Goal: Task Accomplishment & Management: Complete application form

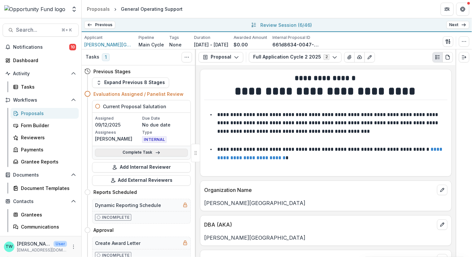
click at [145, 151] on link "Complete Task" at bounding box center [141, 153] width 93 height 8
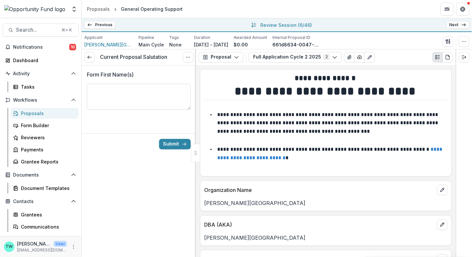
click at [133, 91] on textarea "Form First Name(s)" at bounding box center [139, 97] width 104 height 26
type textarea "******"
click at [169, 141] on button "Submit" at bounding box center [175, 144] width 32 height 10
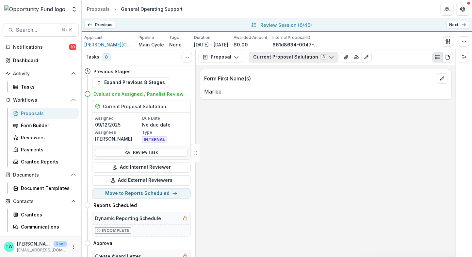
click at [317, 58] on button "Current Proposal Salutation 3" at bounding box center [293, 57] width 89 height 10
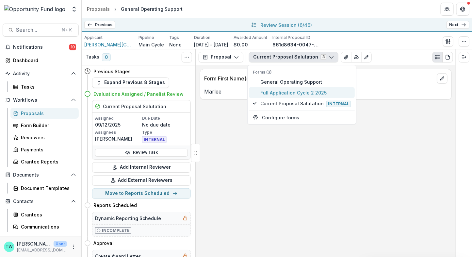
click at [308, 92] on span "Full Application Cycle 2 2025" at bounding box center [305, 92] width 90 height 7
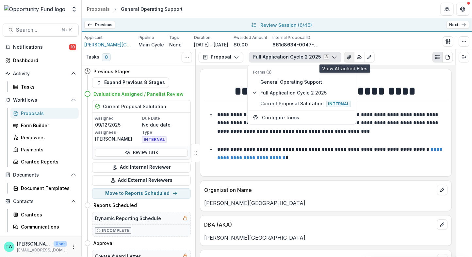
click at [347, 57] on icon "View Attached Files" at bounding box center [349, 57] width 4 height 4
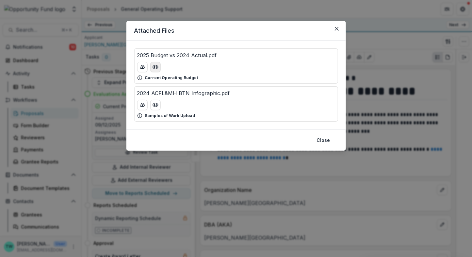
click at [154, 69] on icon "Preview 2025 Budget vs 2024 Actual.pdf" at bounding box center [155, 67] width 7 height 7
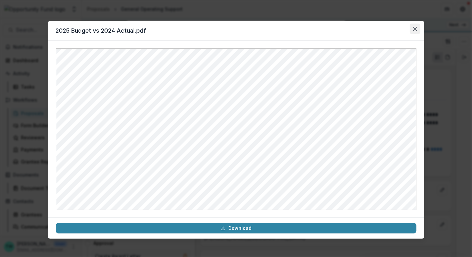
click at [414, 29] on icon "Close" at bounding box center [415, 29] width 4 height 4
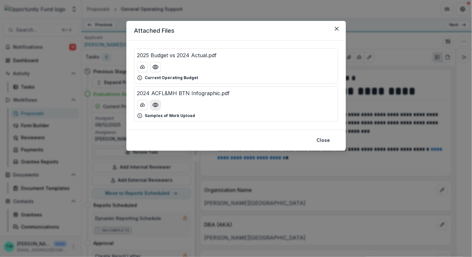
click at [155, 105] on icon "Preview 2024 ACFL&MH BTN Infographic.pdf" at bounding box center [155, 105] width 7 height 7
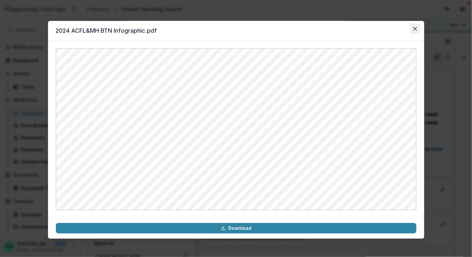
click at [418, 27] on button "Close" at bounding box center [415, 29] width 10 height 10
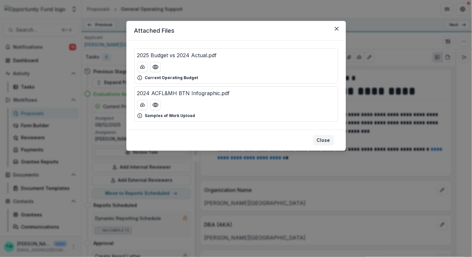
click at [326, 141] on button "Close" at bounding box center [323, 140] width 21 height 10
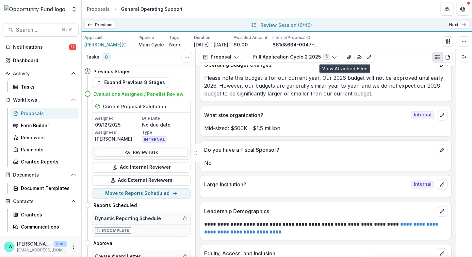
scroll to position [2964, 0]
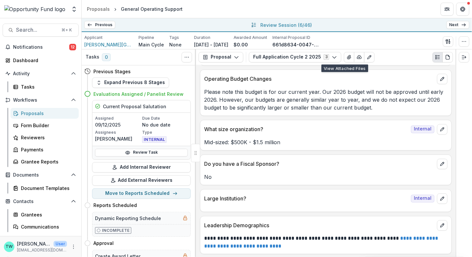
click at [458, 25] on link "Next" at bounding box center [457, 25] width 23 height 8
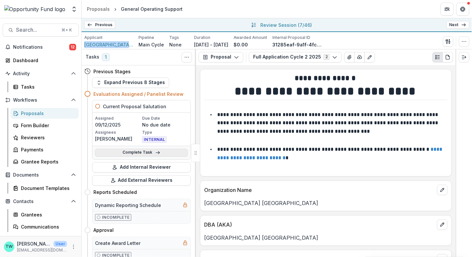
click at [148, 151] on link "Complete Task" at bounding box center [141, 153] width 93 height 8
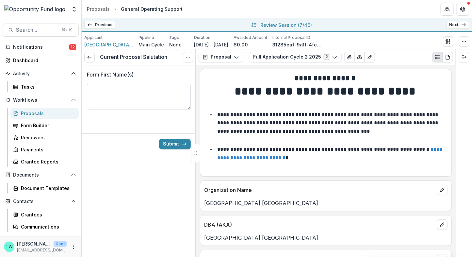
click at [151, 99] on textarea "Form First Name(s)" at bounding box center [139, 97] width 104 height 26
type textarea "**********"
click at [178, 140] on button "Submit" at bounding box center [175, 144] width 32 height 10
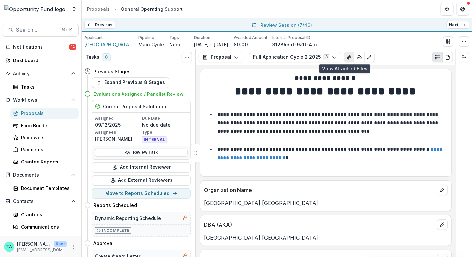
click at [347, 55] on icon "View Attached Files" at bounding box center [349, 57] width 5 height 5
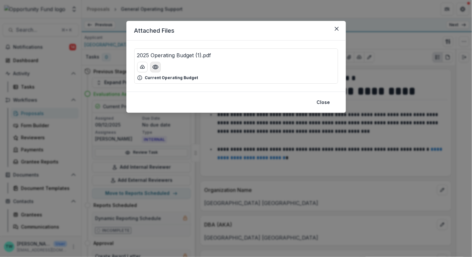
click at [154, 67] on icon "Preview 2025 Operating Budget (1).pdf" at bounding box center [155, 67] width 7 height 7
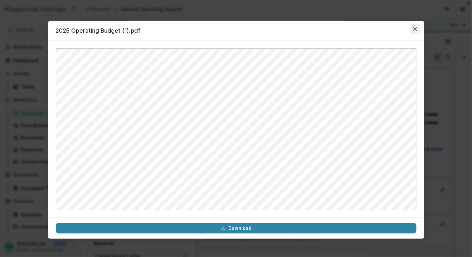
click at [415, 29] on icon "Close" at bounding box center [415, 29] width 4 height 4
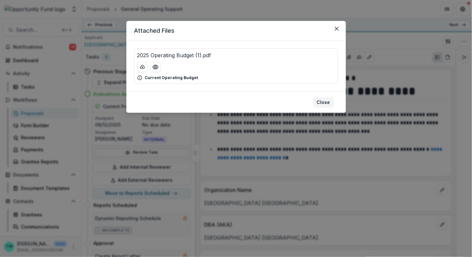
click at [328, 102] on button "Close" at bounding box center [323, 102] width 21 height 10
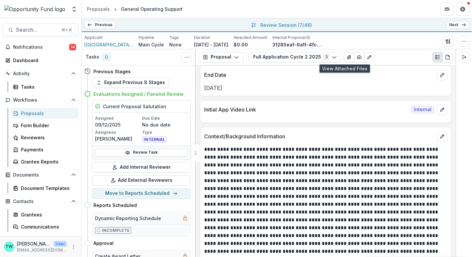
scroll to position [540, 0]
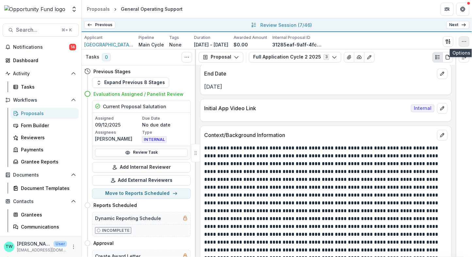
click at [465, 39] on icon "button" at bounding box center [464, 41] width 5 height 5
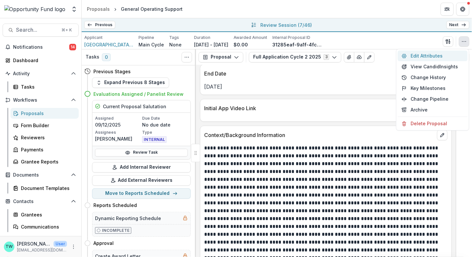
click at [425, 57] on button "Edit Attributes" at bounding box center [433, 55] width 70 height 11
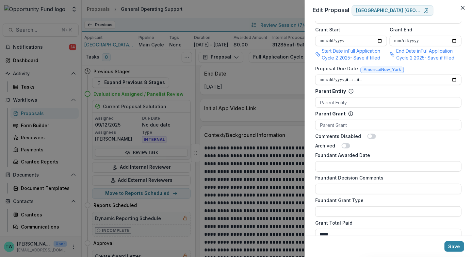
scroll to position [482, 0]
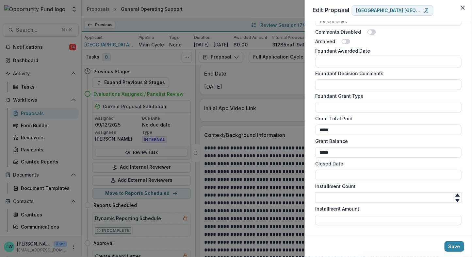
click at [335, 198] on input "Installment Count" at bounding box center [388, 197] width 146 height 10
type input "*"
click at [340, 221] on input "Installment Amount" at bounding box center [388, 220] width 146 height 10
type input "*******"
click at [454, 245] on button "Save" at bounding box center [455, 246] width 20 height 10
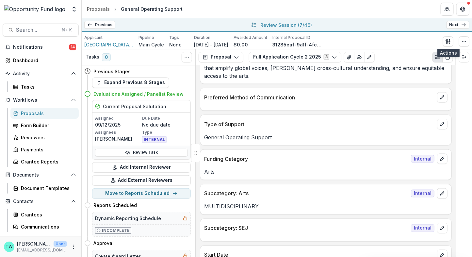
scroll to position [300, 0]
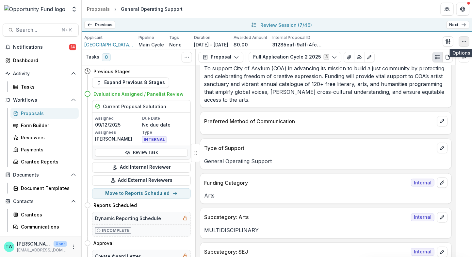
click at [464, 42] on icon "button" at bounding box center [464, 41] width 5 height 5
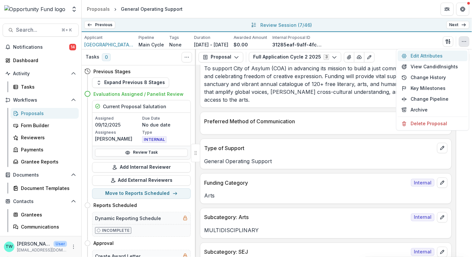
click at [425, 56] on button "Edit Attributes" at bounding box center [433, 55] width 70 height 11
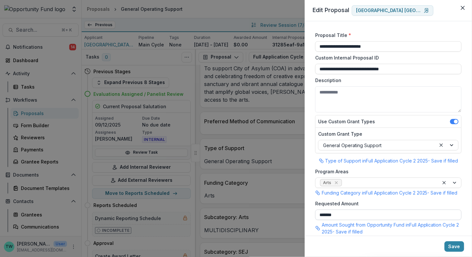
scroll to position [482, 0]
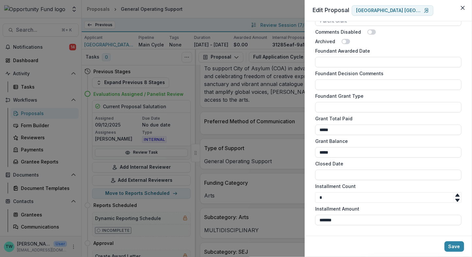
drag, startPoint x: 341, startPoint y: 219, endPoint x: 235, endPoint y: 203, distance: 107.9
click at [235, 203] on div "**********" at bounding box center [236, 128] width 472 height 257
type input "**"
click at [456, 245] on button "Save" at bounding box center [455, 246] width 20 height 10
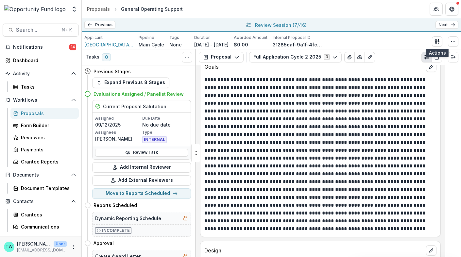
scroll to position [1006, 0]
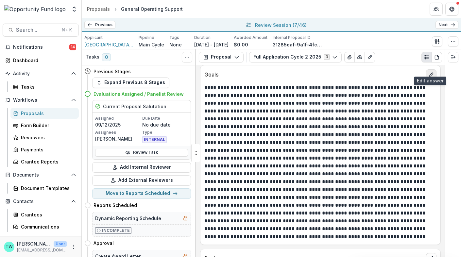
click at [428, 72] on icon "edit" at bounding box center [430, 74] width 5 height 5
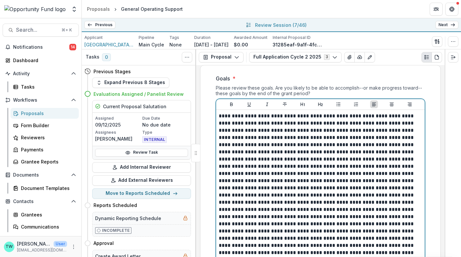
click at [252, 209] on p at bounding box center [320, 194] width 203 height 165
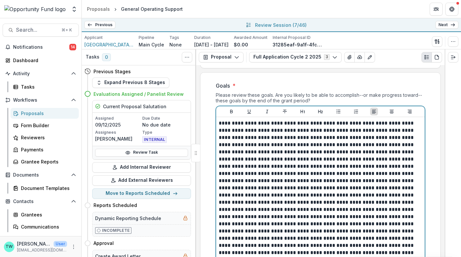
click at [252, 218] on p at bounding box center [320, 202] width 203 height 165
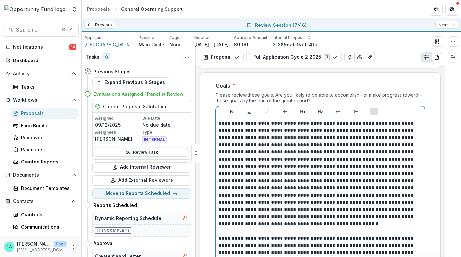
click at [344, 154] on p at bounding box center [320, 174] width 203 height 108
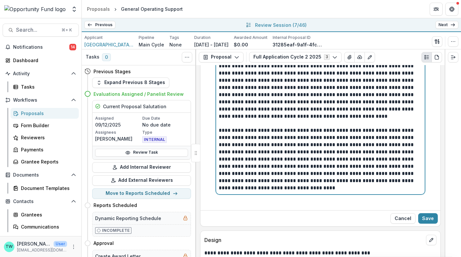
scroll to position [1117, 0]
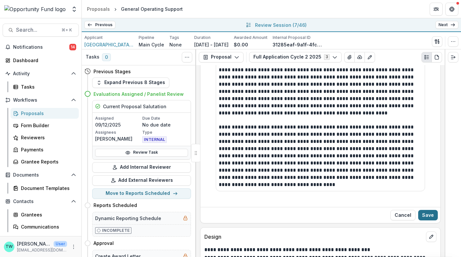
click at [428, 210] on button "Save" at bounding box center [428, 215] width 20 height 10
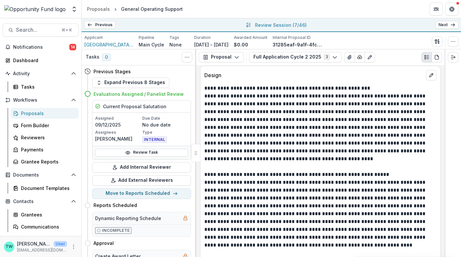
scroll to position [1194, 0]
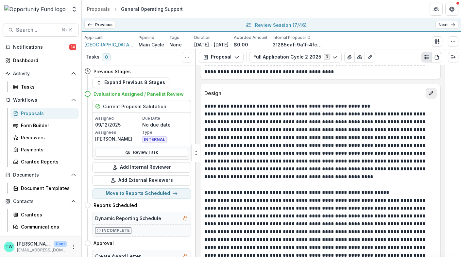
click at [432, 88] on button "edit" at bounding box center [431, 93] width 10 height 10
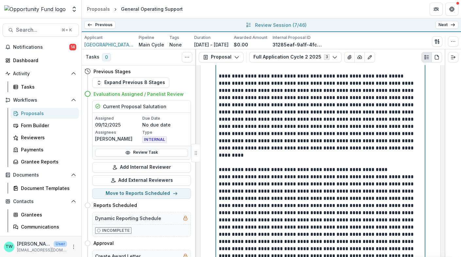
click at [365, 152] on p at bounding box center [320, 159] width 203 height 14
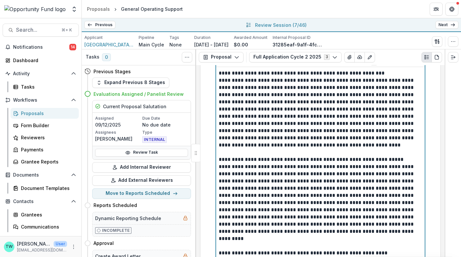
scroll to position [1253, 0]
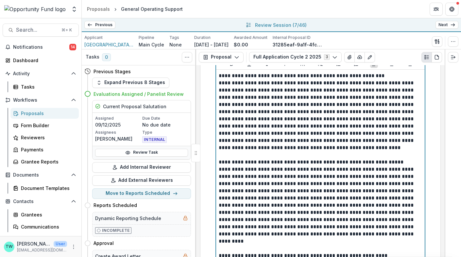
click at [301, 237] on p at bounding box center [320, 244] width 203 height 14
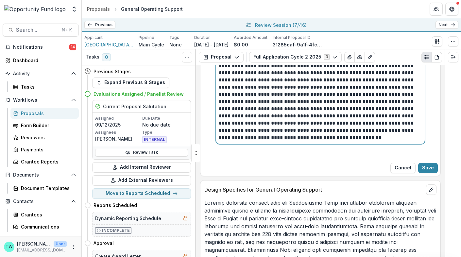
scroll to position [1546, 0]
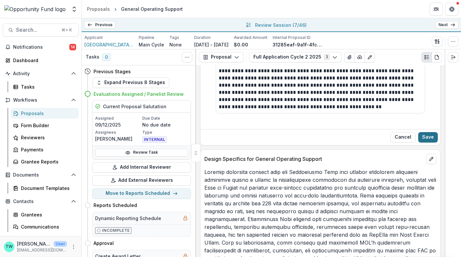
click at [429, 132] on button "Save" at bounding box center [428, 137] width 20 height 10
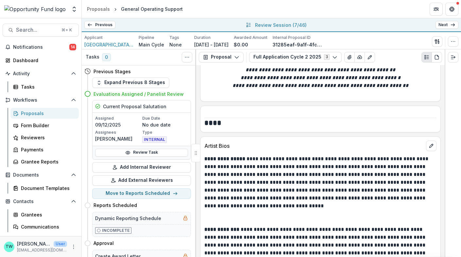
scroll to position [2142, 0]
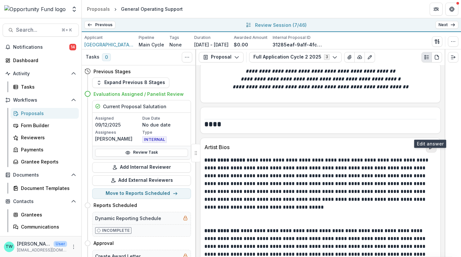
click at [429, 144] on icon "edit" at bounding box center [430, 146] width 5 height 5
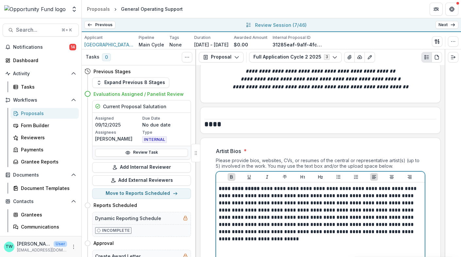
click at [365, 242] on p at bounding box center [320, 249] width 203 height 14
click at [326, 242] on p at bounding box center [320, 249] width 203 height 14
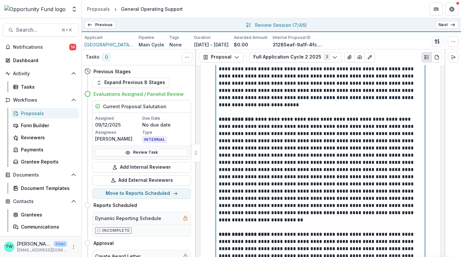
scroll to position [2287, 0]
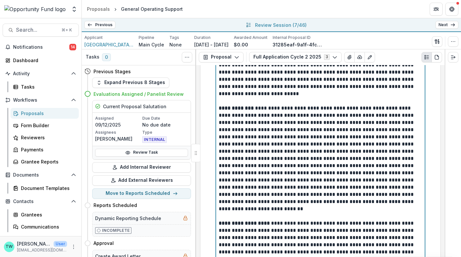
click at [282, 205] on p at bounding box center [320, 212] width 203 height 14
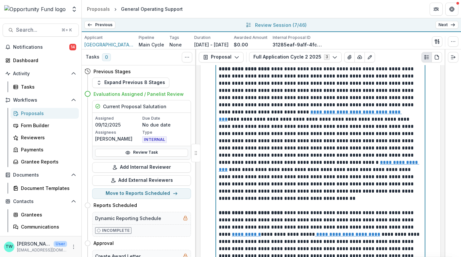
scroll to position [2449, 0]
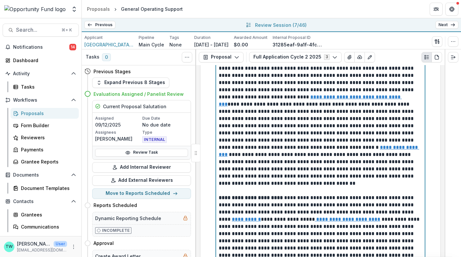
click at [251, 180] on p at bounding box center [320, 187] width 203 height 14
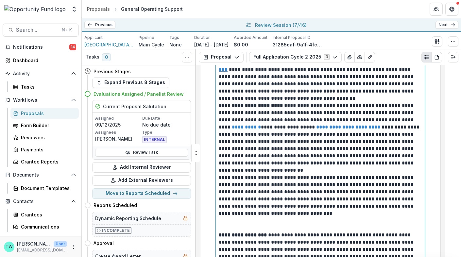
scroll to position [2542, 0]
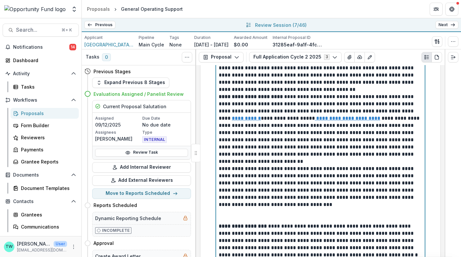
click at [242, 146] on p "**********" at bounding box center [320, 129] width 203 height 72
click at [219, 165] on p "**********" at bounding box center [320, 186] width 203 height 43
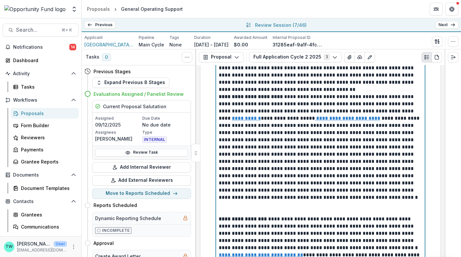
click at [235, 201] on p at bounding box center [320, 208] width 203 height 14
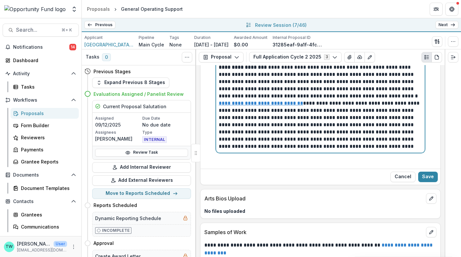
scroll to position [2689, 0]
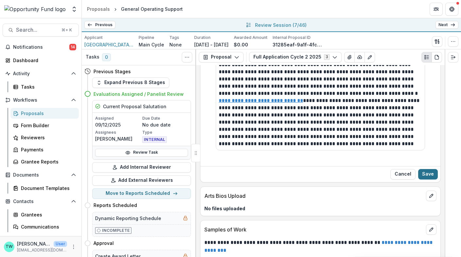
click at [427, 169] on button "Save" at bounding box center [428, 174] width 20 height 10
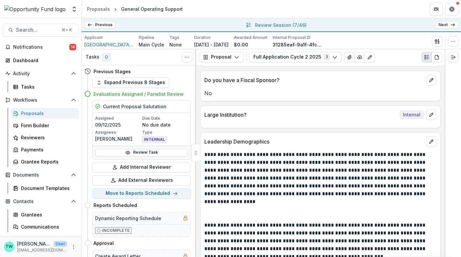
scroll to position [3387, 0]
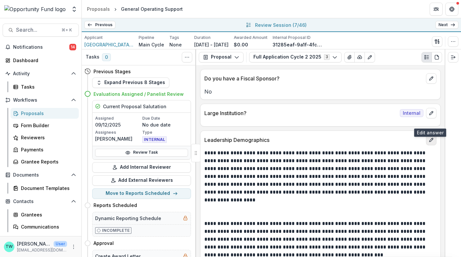
click at [430, 138] on icon "edit" at bounding box center [431, 140] width 4 height 4
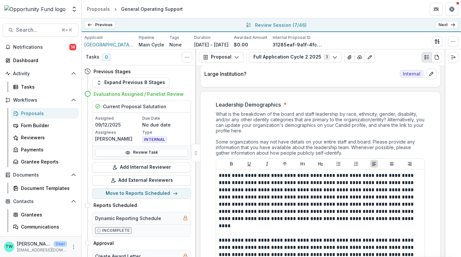
scroll to position [3429, 0]
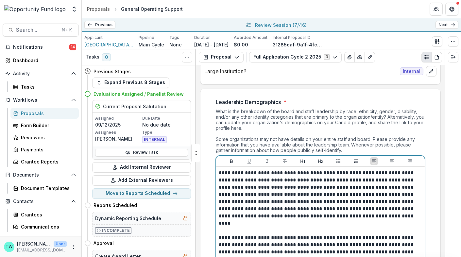
click at [277, 219] on p at bounding box center [320, 226] width 203 height 14
click at [272, 219] on p at bounding box center [320, 226] width 203 height 14
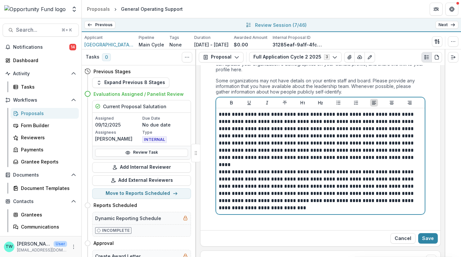
scroll to position [3491, 0]
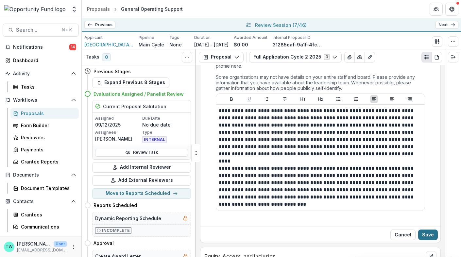
click at [426, 229] on button "Save" at bounding box center [428, 234] width 20 height 10
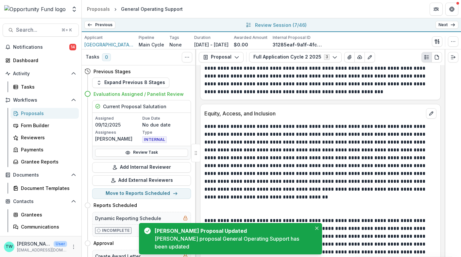
scroll to position [3539, 0]
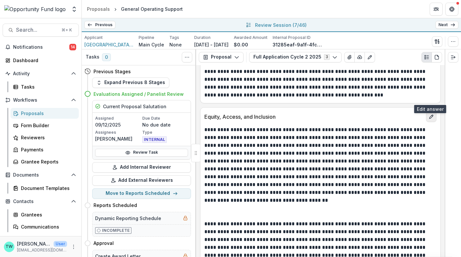
click at [430, 115] on icon "edit" at bounding box center [431, 117] width 4 height 4
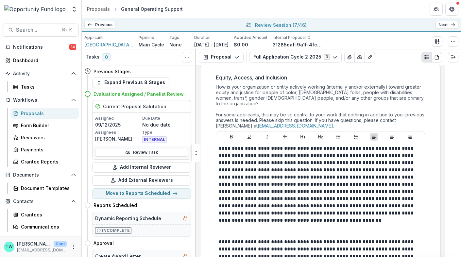
scroll to position [3584, 0]
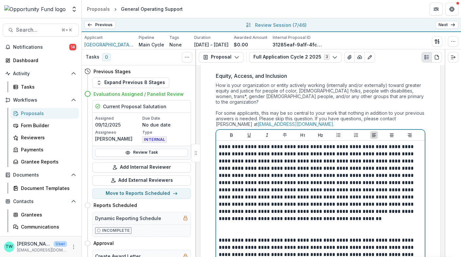
click at [320, 222] on p at bounding box center [320, 229] width 203 height 14
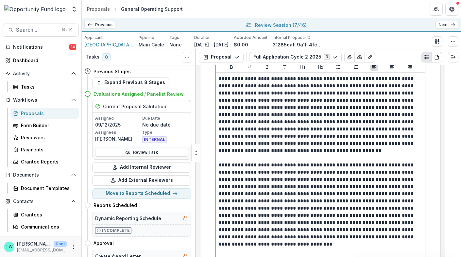
scroll to position [3653, 0]
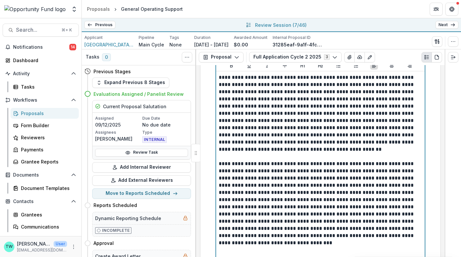
click at [311, 246] on p at bounding box center [320, 253] width 203 height 14
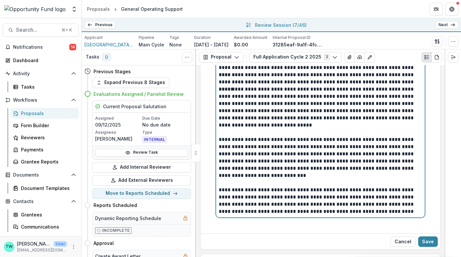
scroll to position [3892, 0]
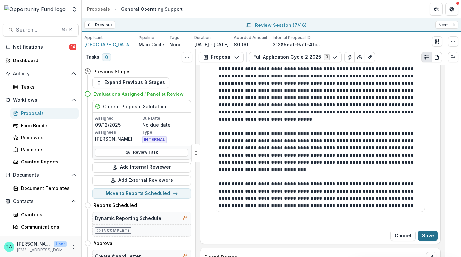
click at [428, 230] on button "Save" at bounding box center [428, 235] width 20 height 10
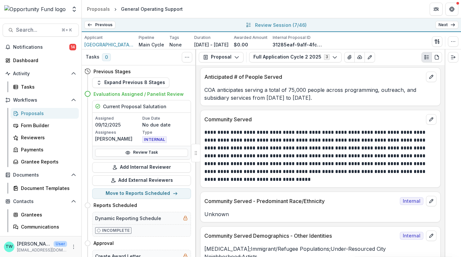
scroll to position [4148, 0]
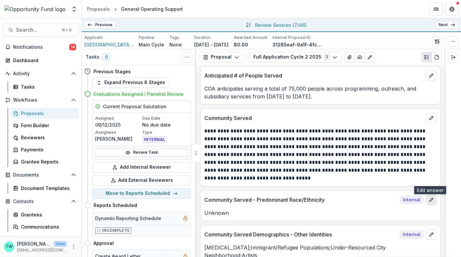
click at [430, 197] on icon "edit" at bounding box center [430, 199] width 5 height 5
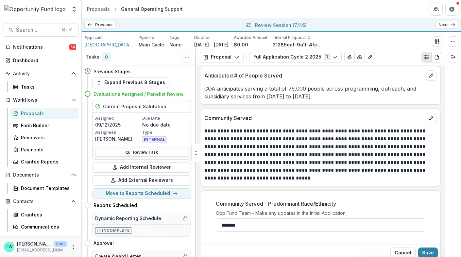
click at [281, 218] on input "*******" at bounding box center [320, 224] width 209 height 13
drag, startPoint x: 256, startPoint y: 205, endPoint x: 193, endPoint y: 204, distance: 63.0
click at [193, 204] on div "Tasks 0 Show Cancelled Tasks Previous Stages Expand Previous 8 Stages Evaluatio…" at bounding box center [271, 152] width 379 height 207
paste input "**********"
drag, startPoint x: 324, startPoint y: 203, endPoint x: 379, endPoint y: 199, distance: 55.0
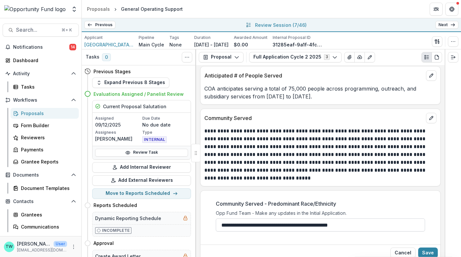
click at [379, 218] on input "**********" at bounding box center [320, 224] width 209 height 13
type input "**********"
click at [385, 194] on div "**********" at bounding box center [320, 217] width 209 height 47
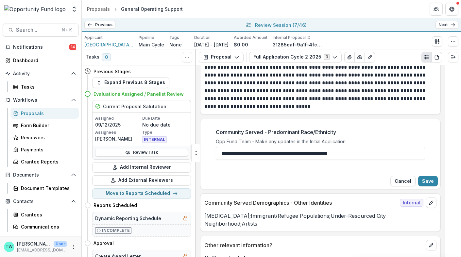
scroll to position [4220, 0]
click at [428, 175] on button "Save" at bounding box center [428, 180] width 20 height 10
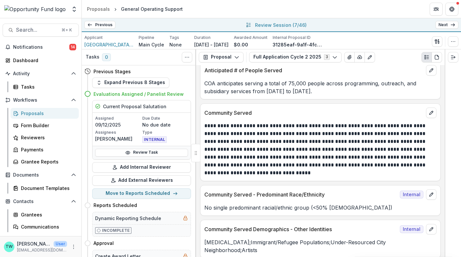
scroll to position [4152, 0]
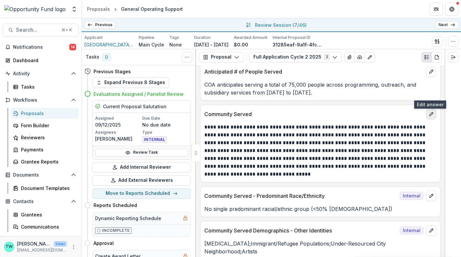
click at [428, 111] on icon "edit" at bounding box center [430, 113] width 5 height 5
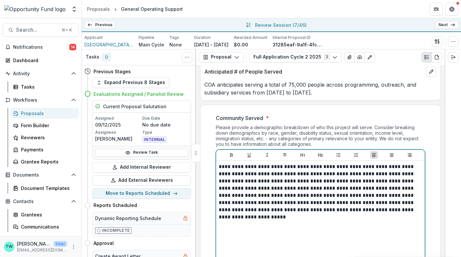
click at [269, 163] on p "**********" at bounding box center [320, 188] width 203 height 50
click at [268, 163] on p "**********" at bounding box center [320, 188] width 203 height 50
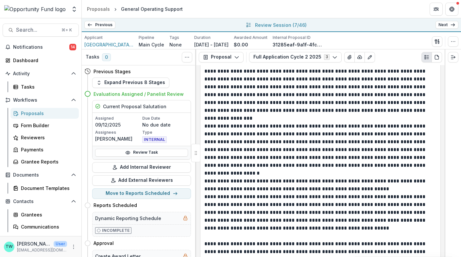
scroll to position [3692, 0]
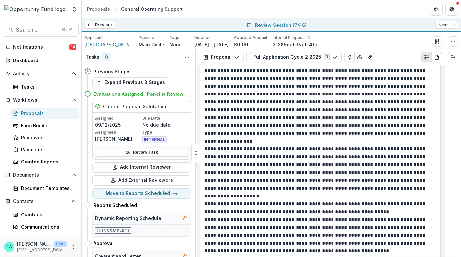
click at [276, 176] on p "**********" at bounding box center [319, 172] width 230 height 55
click at [253, 173] on p "**********" at bounding box center [319, 172] width 230 height 55
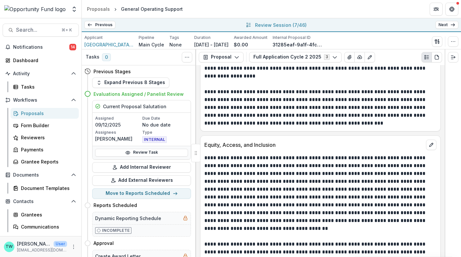
scroll to position [3504, 0]
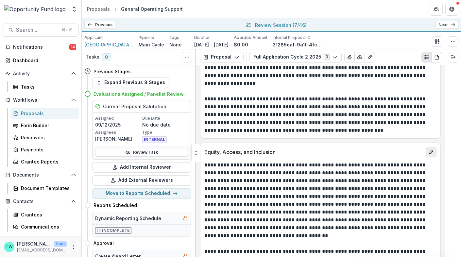
click at [431, 149] on icon "edit" at bounding box center [430, 151] width 5 height 5
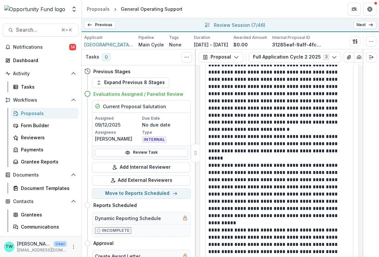
scroll to position [5074, 0]
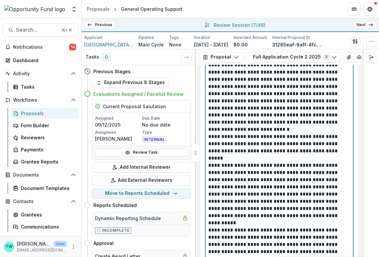
click at [275, 154] on p "**********" at bounding box center [278, 147] width 141 height 29
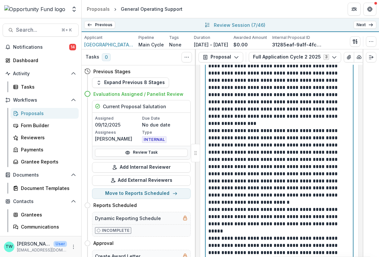
scroll to position [5001, 0]
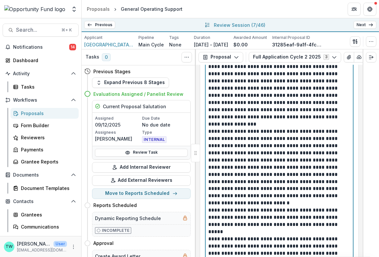
click at [276, 200] on p "**********" at bounding box center [278, 167] width 141 height 79
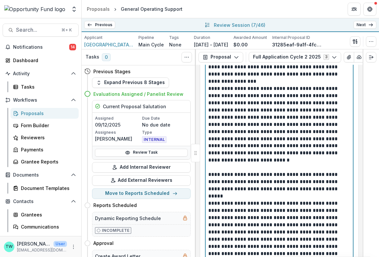
scroll to position [5046, 0]
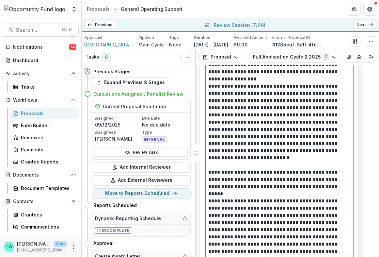
click at [291, 190] on p "**********" at bounding box center [278, 183] width 141 height 29
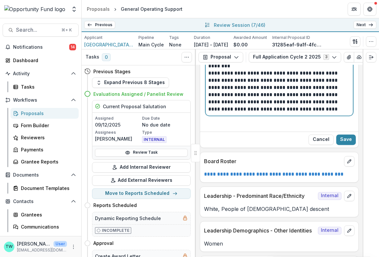
scroll to position [5254, 0]
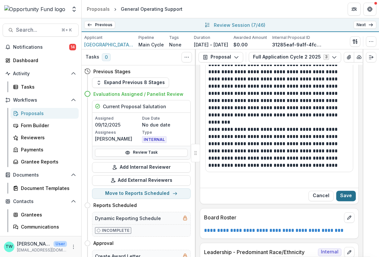
click at [348, 190] on button "Save" at bounding box center [346, 195] width 20 height 10
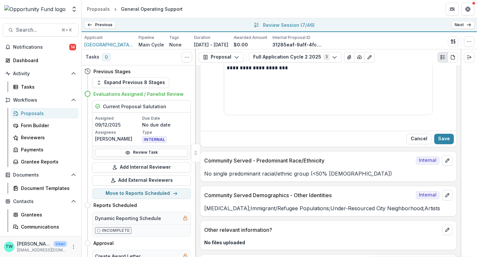
scroll to position [4145, 0]
click at [445, 133] on button "Save" at bounding box center [444, 138] width 20 height 10
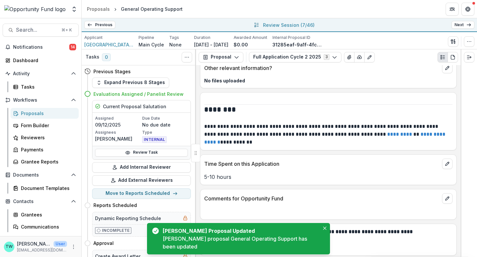
scroll to position [4190, 0]
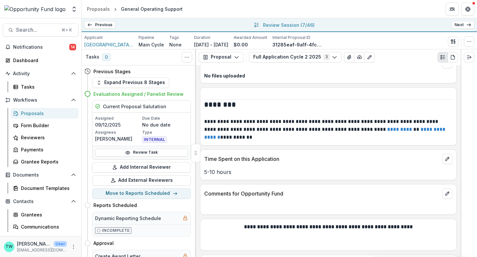
click at [465, 24] on link "Next" at bounding box center [462, 25] width 23 height 8
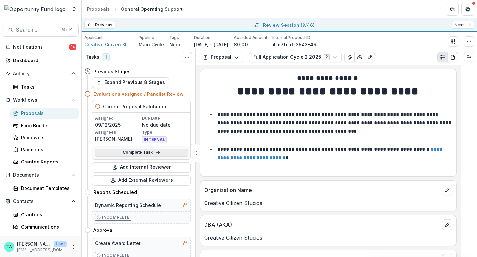
click at [134, 153] on link "Complete Task" at bounding box center [141, 153] width 93 height 8
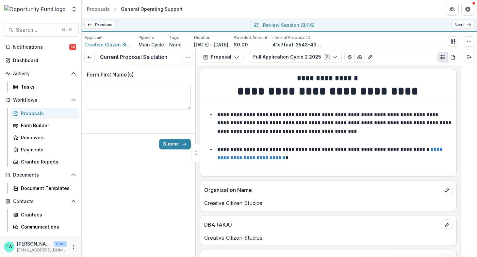
click at [146, 93] on textarea "Form First Name(s)" at bounding box center [139, 97] width 104 height 26
type textarea "****"
click at [176, 141] on button "Submit" at bounding box center [175, 144] width 32 height 10
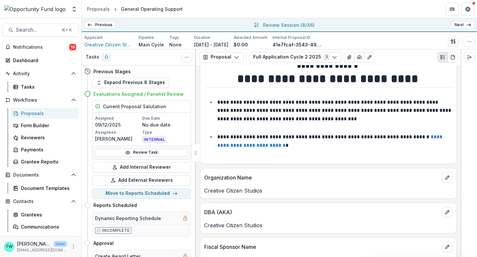
scroll to position [8, 0]
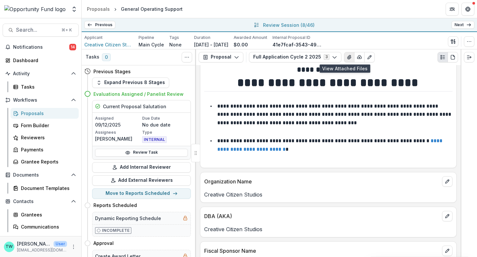
click at [347, 58] on icon "View Attached Files" at bounding box center [349, 57] width 5 height 5
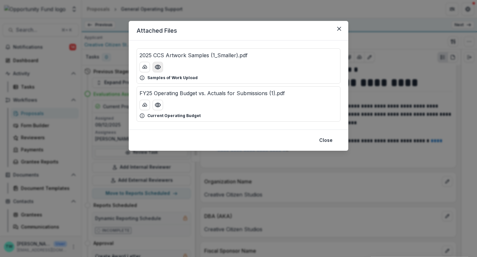
click at [157, 67] on circle "Preview 2025 CCS Artwork Samples (1_Smaller).pdf" at bounding box center [158, 67] width 2 height 2
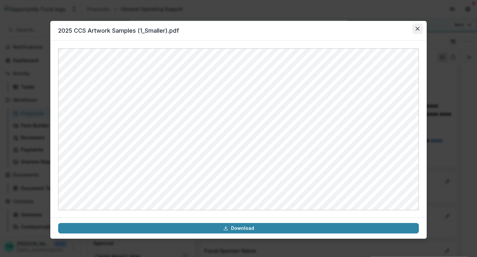
click at [417, 29] on icon "Close" at bounding box center [417, 29] width 4 height 4
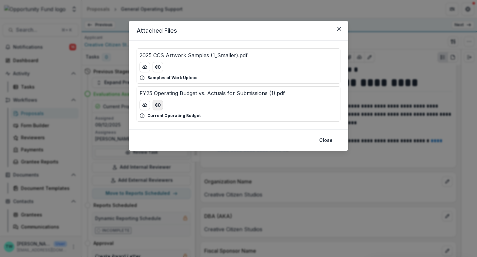
click at [158, 108] on button "Preview FY25 Operating Budget vs. Actuals for Submissions (1).pdf" at bounding box center [158, 105] width 10 height 10
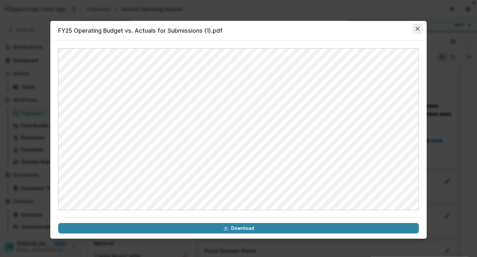
click at [417, 27] on icon "Close" at bounding box center [417, 29] width 4 height 4
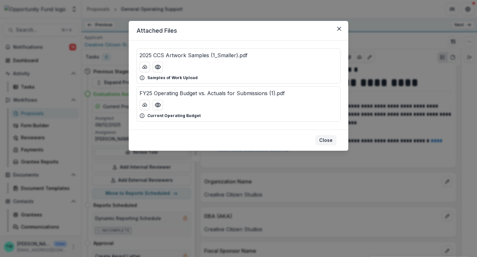
click at [332, 138] on button "Close" at bounding box center [325, 140] width 21 height 10
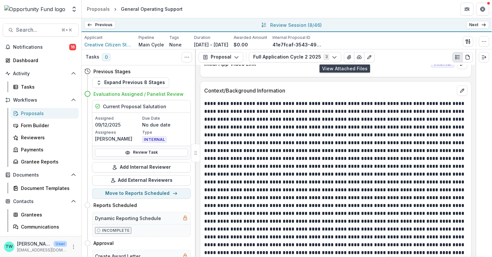
scroll to position [576, 0]
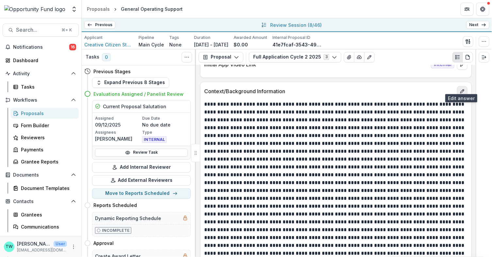
click at [461, 89] on icon "edit" at bounding box center [462, 91] width 5 height 5
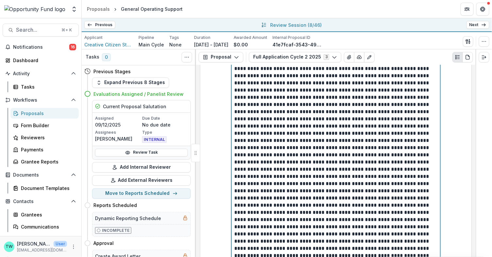
scroll to position [751, 0]
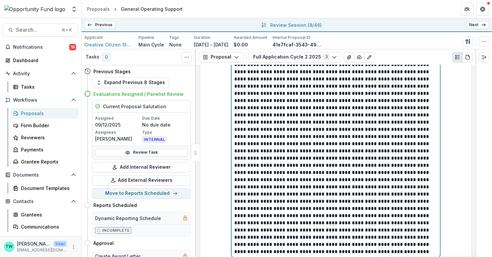
click at [385, 181] on p "**********" at bounding box center [335, 104] width 203 height 302
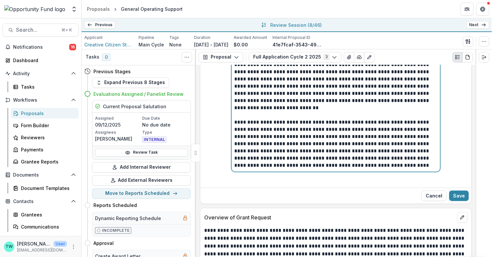
scroll to position [848, 0]
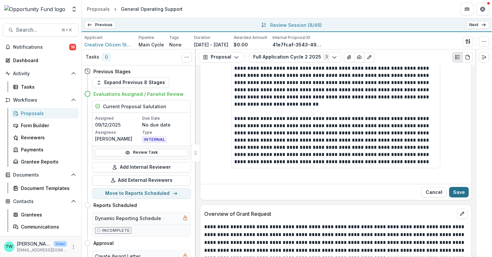
click at [458, 187] on button "Save" at bounding box center [459, 192] width 20 height 10
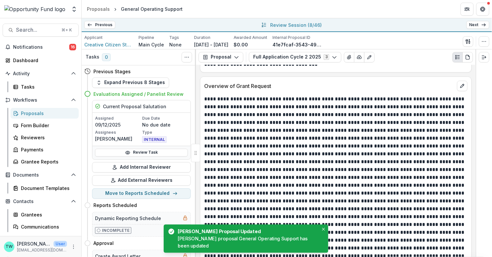
scroll to position [872, 0]
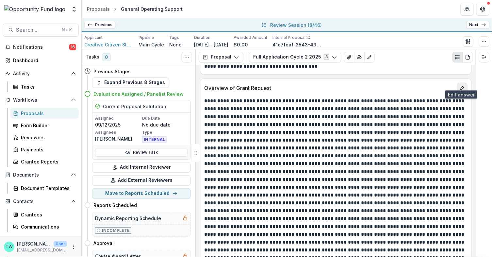
click at [460, 86] on icon "edit" at bounding box center [462, 88] width 4 height 4
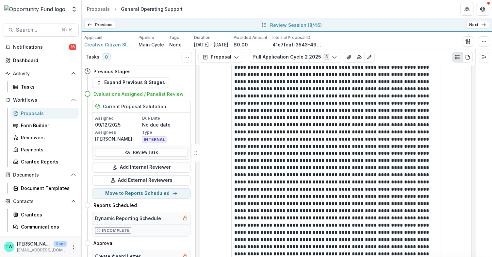
scroll to position [1025, 0]
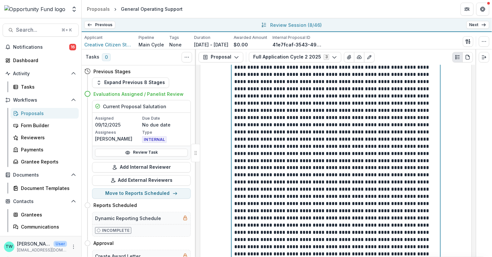
click at [418, 129] on p at bounding box center [335, 149] width 203 height 273
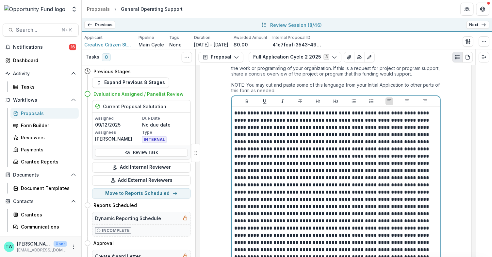
scroll to position [914, 0]
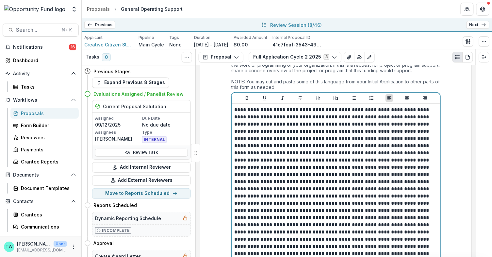
click at [357, 126] on p at bounding box center [335, 242] width 203 height 273
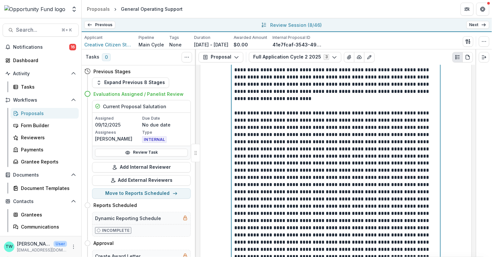
scroll to position [1014, 0]
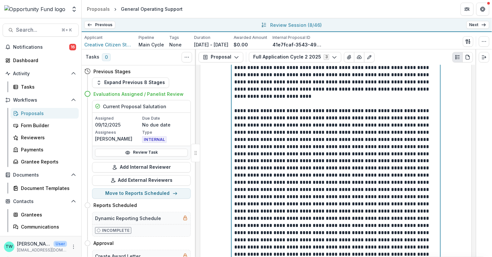
click at [305, 140] on p at bounding box center [335, 204] width 203 height 194
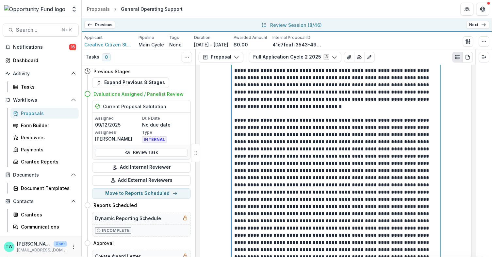
scroll to position [1054, 0]
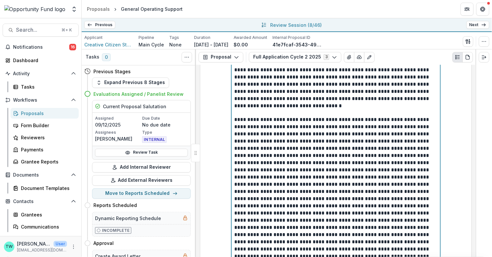
click at [417, 135] on p at bounding box center [335, 195] width 203 height 158
click at [302, 142] on p at bounding box center [335, 195] width 203 height 158
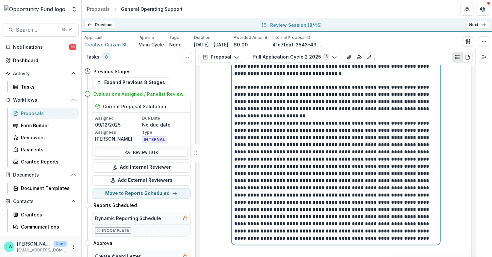
scroll to position [1088, 0]
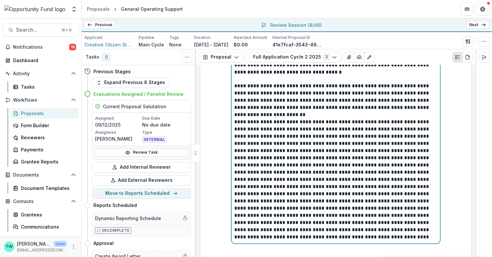
click at [364, 174] on p at bounding box center [335, 180] width 203 height 122
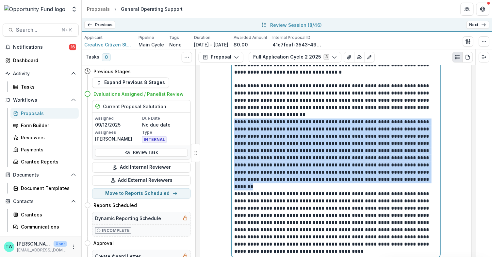
drag, startPoint x: 361, startPoint y: 172, endPoint x: 226, endPoint y: 118, distance: 145.6
click at [226, 118] on div "**********" at bounding box center [335, 69] width 219 height 404
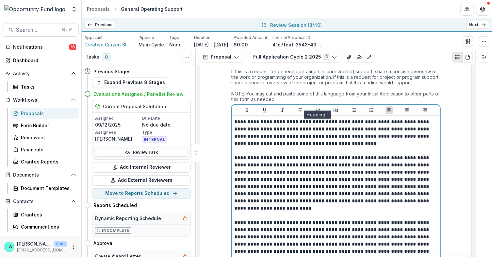
scroll to position [901, 0]
click at [352, 108] on icon "Bullet List" at bounding box center [354, 110] width 4 height 4
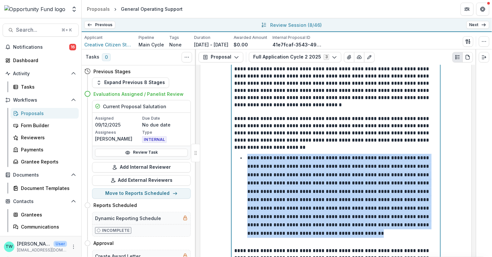
scroll to position [1056, 0]
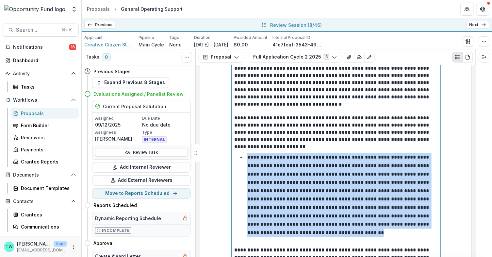
click at [268, 169] on p "**********" at bounding box center [338, 195] width 183 height 80
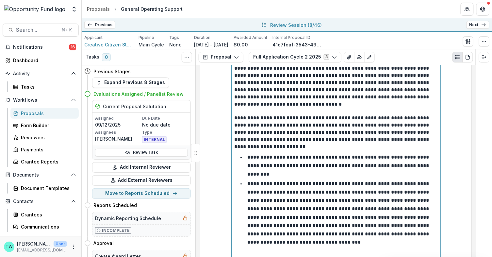
click at [323, 194] on p "**********" at bounding box center [338, 212] width 183 height 63
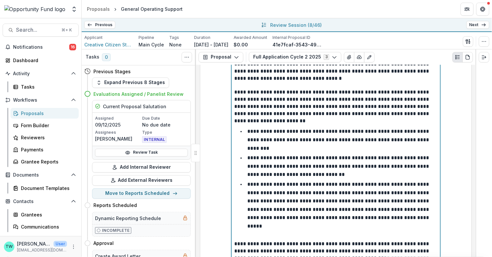
scroll to position [1082, 0]
click at [247, 196] on p "**********" at bounding box center [338, 205] width 183 height 47
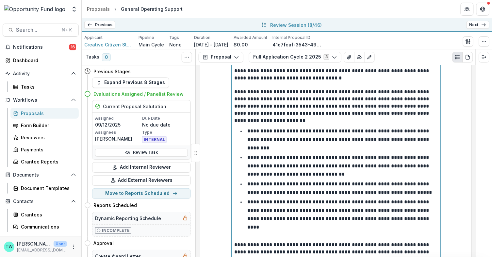
click at [401, 205] on p "**********" at bounding box center [338, 215] width 183 height 30
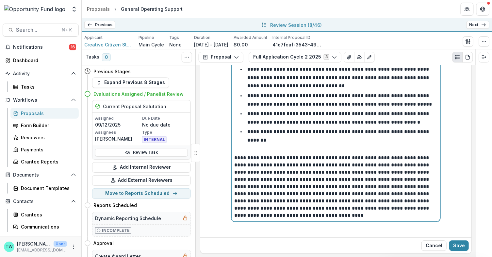
scroll to position [1172, 0]
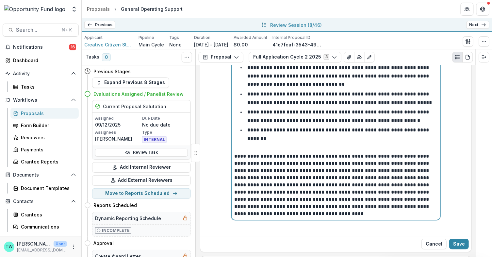
click at [321, 163] on p "**********" at bounding box center [335, 185] width 203 height 65
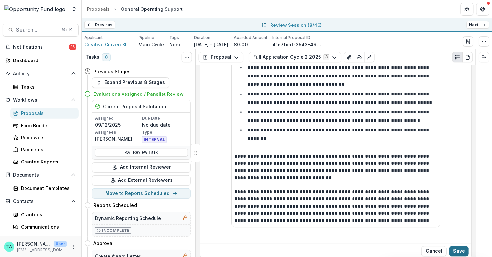
click at [458, 246] on button "Save" at bounding box center [459, 251] width 20 height 10
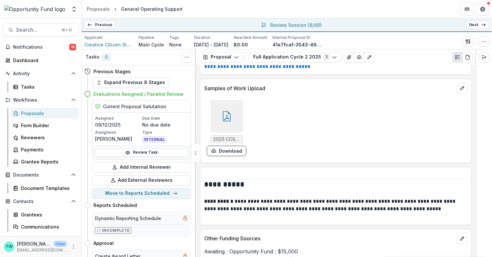
scroll to position [3179, 0]
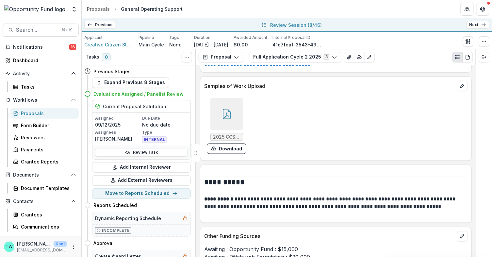
click at [224, 134] on span "2025 CCS Artwork Samples (1_Smaller).pdf" at bounding box center [226, 137] width 27 height 6
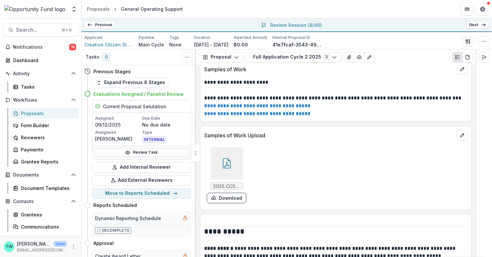
scroll to position [3126, 0]
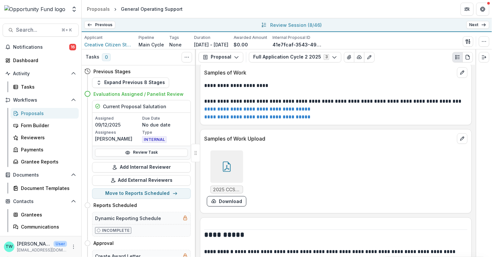
click at [226, 161] on icon at bounding box center [226, 166] width 10 height 10
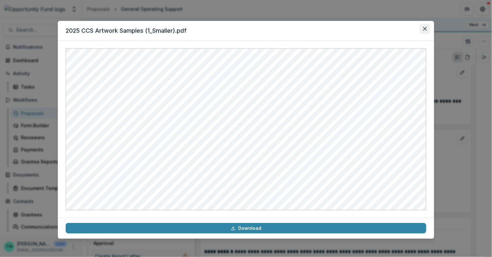
click at [426, 27] on icon "Close" at bounding box center [425, 29] width 4 height 4
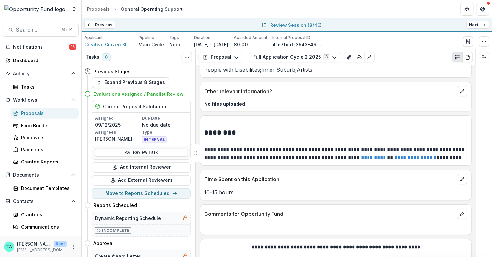
scroll to position [5098, 0]
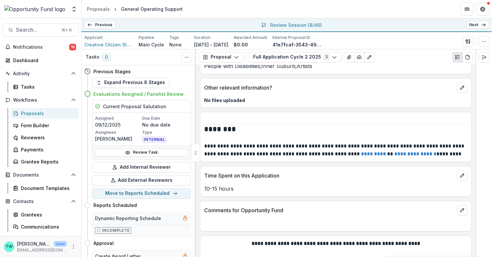
click at [472, 26] on link "Next" at bounding box center [477, 25] width 23 height 8
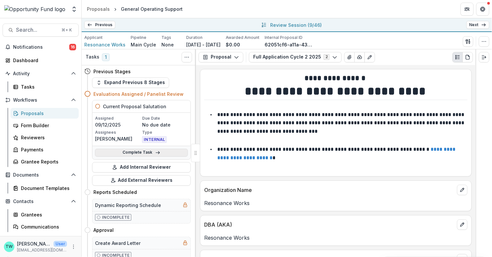
click at [143, 153] on link "Complete Task" at bounding box center [141, 153] width 93 height 8
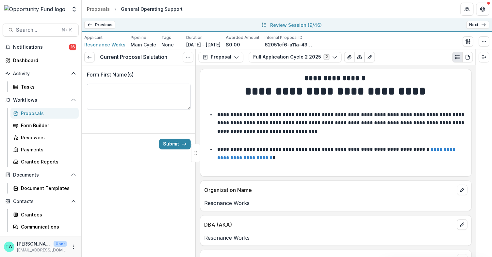
click at [140, 92] on textarea "Form First Name(s)" at bounding box center [139, 97] width 104 height 26
type textarea "*****"
click at [176, 143] on button "Submit" at bounding box center [175, 144] width 32 height 10
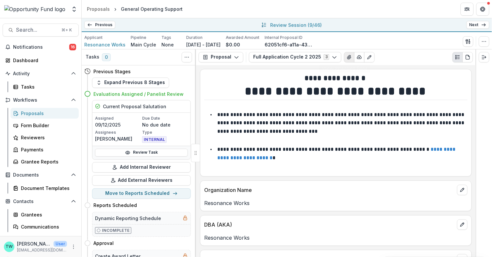
click at [347, 57] on icon "View Attached Files" at bounding box center [349, 57] width 4 height 4
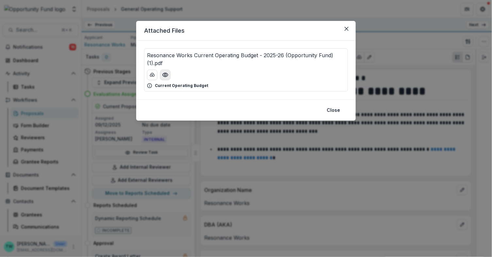
click at [167, 73] on icon "Preview Resonance Works Current Operating Budget - 2025-26 (Opportunity Fund) (…" at bounding box center [165, 75] width 7 height 7
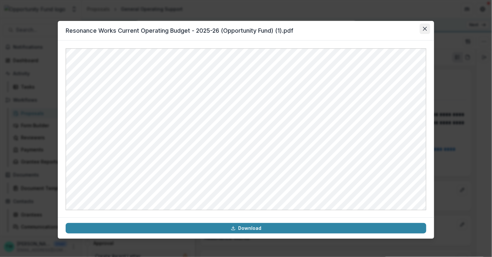
click at [425, 30] on icon "Close" at bounding box center [425, 29] width 4 height 4
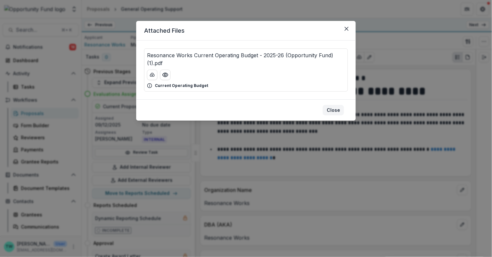
click at [334, 108] on button "Close" at bounding box center [333, 110] width 21 height 10
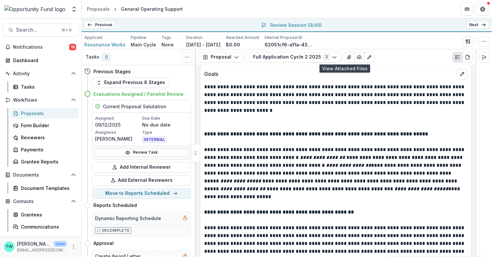
scroll to position [1243, 0]
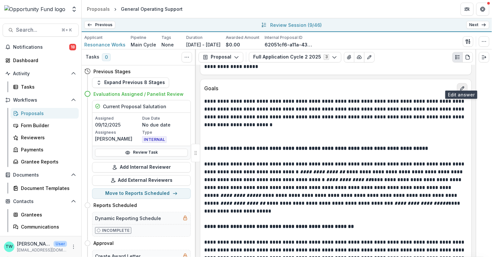
click at [460, 86] on icon "edit" at bounding box center [462, 88] width 5 height 5
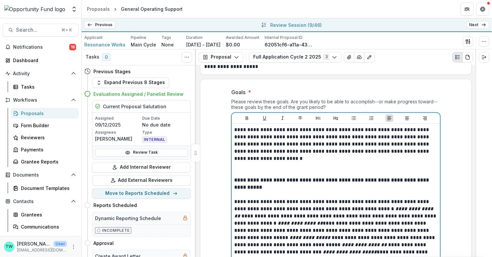
click at [390, 162] on p at bounding box center [335, 169] width 203 height 14
click at [340, 166] on p at bounding box center [335, 169] width 203 height 14
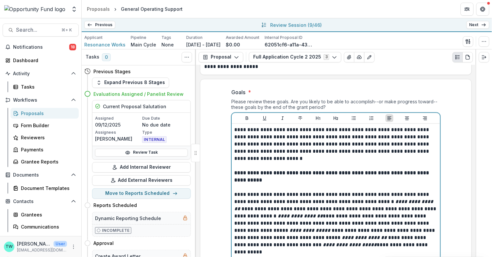
click at [332, 184] on p at bounding box center [335, 187] width 203 height 7
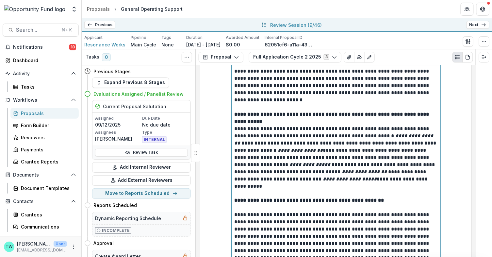
scroll to position [1302, 0]
click at [305, 187] on p at bounding box center [335, 189] width 203 height 14
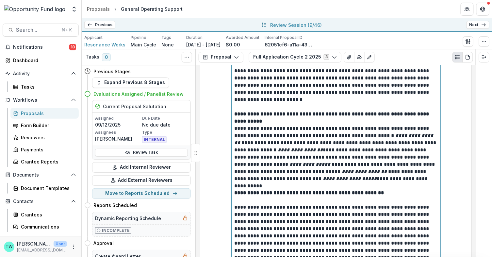
click at [293, 196] on p at bounding box center [335, 199] width 203 height 7
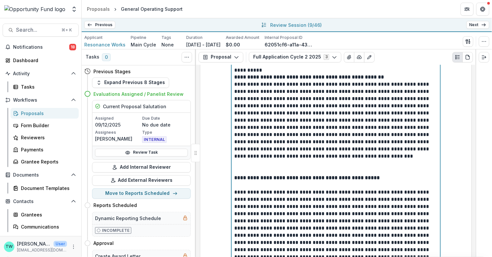
scroll to position [1425, 0]
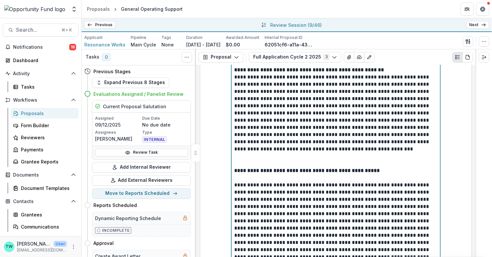
click at [275, 160] on p "**********" at bounding box center [335, 221] width 203 height 122
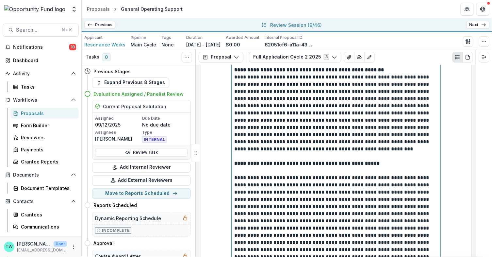
click at [273, 166] on p "**********" at bounding box center [335, 214] width 203 height 122
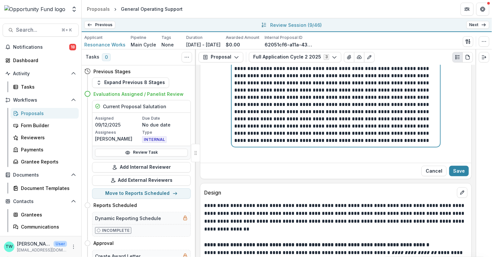
scroll to position [1549, 0]
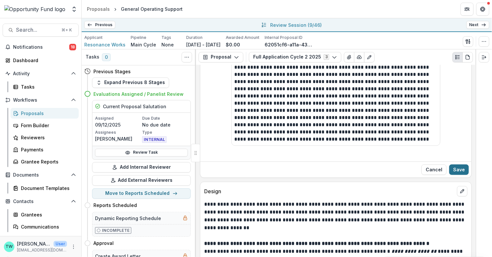
click at [461, 164] on button "Save" at bounding box center [459, 169] width 20 height 10
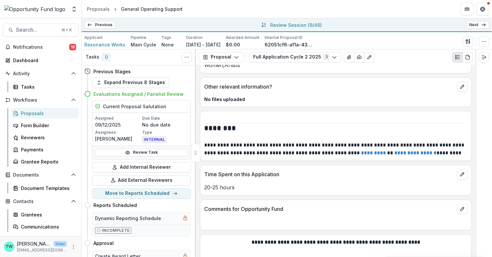
scroll to position [4887, 0]
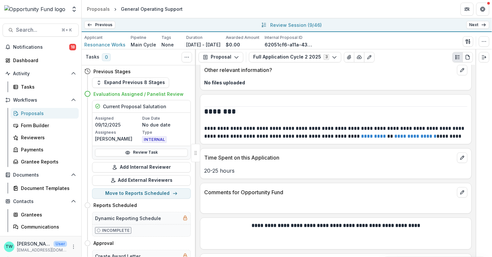
click at [472, 25] on link "Next" at bounding box center [477, 25] width 23 height 8
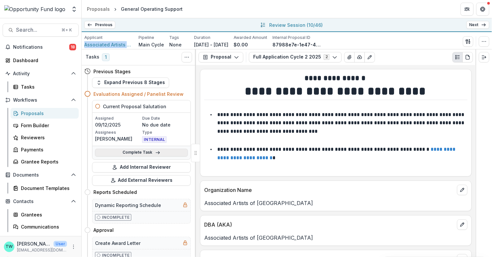
click at [159, 150] on link "Complete Task" at bounding box center [141, 153] width 93 height 8
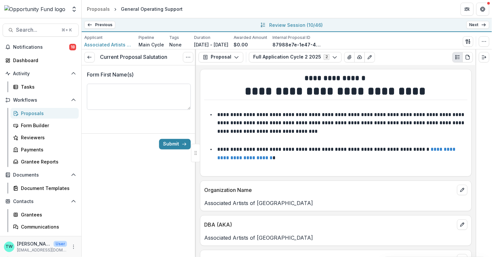
click at [151, 96] on textarea "Form First Name(s)" at bounding box center [139, 97] width 104 height 26
type textarea "**********"
click at [177, 143] on button "Submit" at bounding box center [175, 144] width 32 height 10
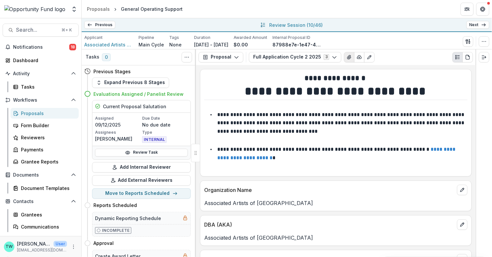
click at [344, 53] on button "View Attached Files" at bounding box center [349, 57] width 10 height 10
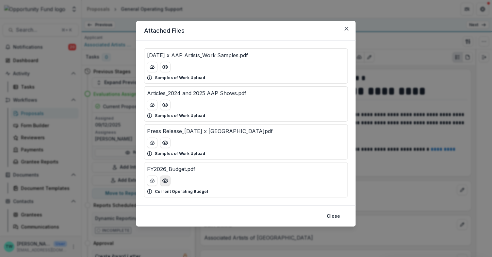
click at [166, 183] on icon "Preview FY2026_Budget.pdf" at bounding box center [165, 180] width 7 height 7
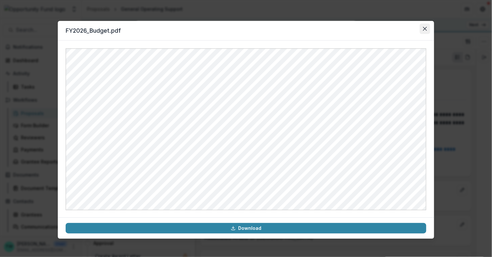
click at [426, 29] on icon "Close" at bounding box center [425, 29] width 4 height 4
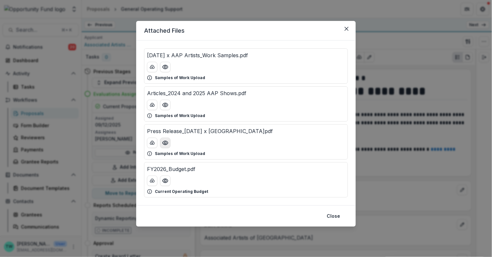
click at [168, 141] on icon "Preview Press Release_Field Day x Pittsburgh.pdf" at bounding box center [165, 143] width 5 height 4
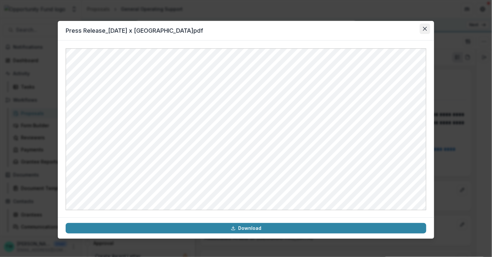
click at [426, 27] on icon "Close" at bounding box center [425, 29] width 4 height 4
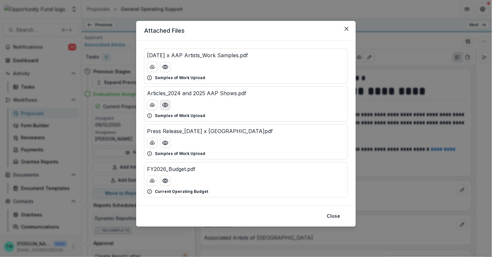
click at [167, 104] on icon "Preview Articles_2024 and 2025 AAP Shows.pdf" at bounding box center [165, 105] width 7 height 7
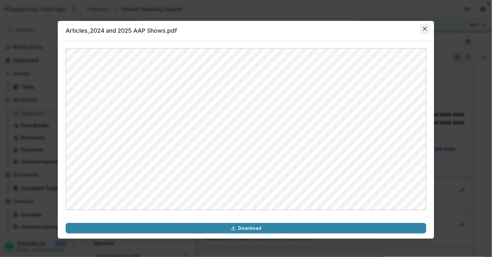
click at [425, 25] on button "Close" at bounding box center [425, 29] width 10 height 10
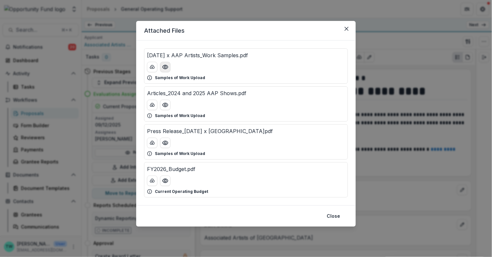
click at [165, 68] on circle "Preview Field Day x AAP Artists_Work Samples.pdf" at bounding box center [165, 67] width 2 height 2
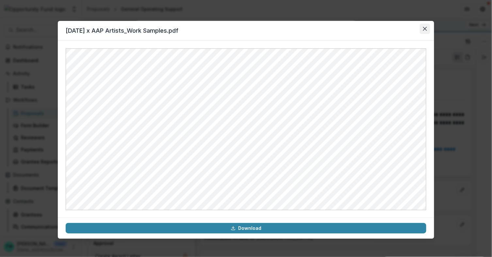
click at [427, 30] on icon "Close" at bounding box center [425, 29] width 4 height 4
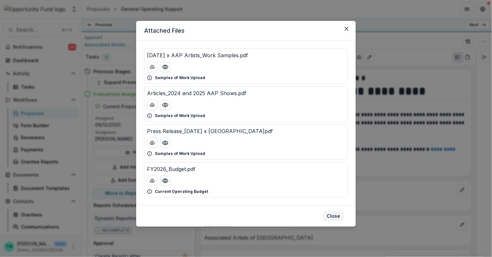
click at [336, 216] on button "Close" at bounding box center [333, 216] width 21 height 10
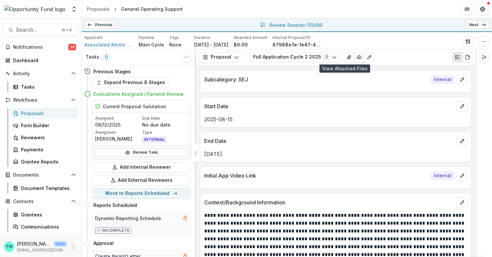
scroll to position [455, 0]
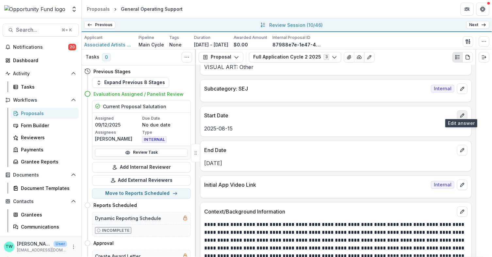
click at [460, 113] on icon "edit" at bounding box center [462, 115] width 5 height 5
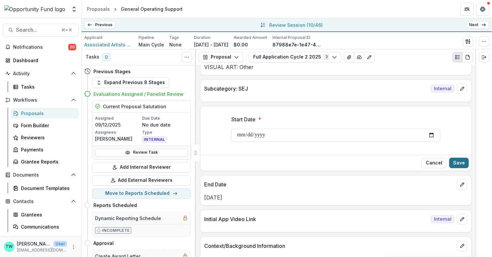
click at [461, 159] on button "Save" at bounding box center [459, 162] width 20 height 10
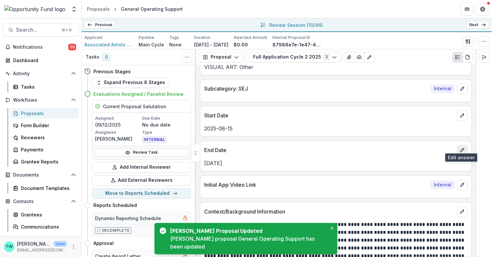
click at [457, 148] on button "edit" at bounding box center [462, 150] width 10 height 10
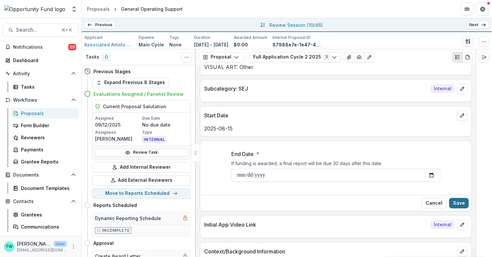
click at [458, 198] on button "Save" at bounding box center [459, 203] width 20 height 10
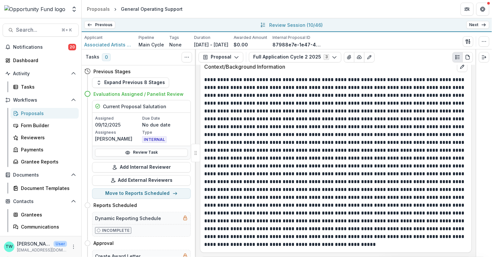
scroll to position [597, 0]
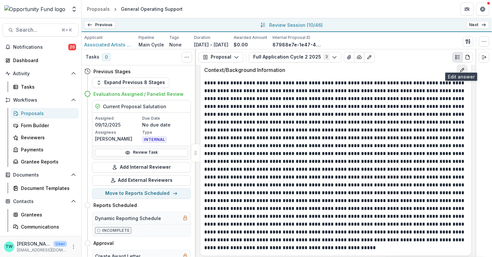
click at [462, 67] on icon "edit" at bounding box center [462, 69] width 5 height 5
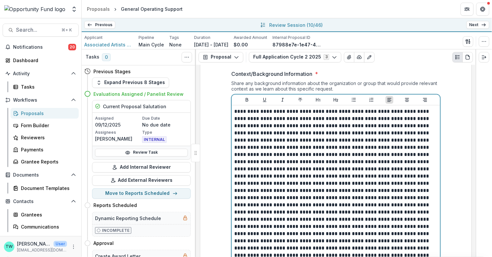
click at [277, 170] on p at bounding box center [335, 208] width 203 height 201
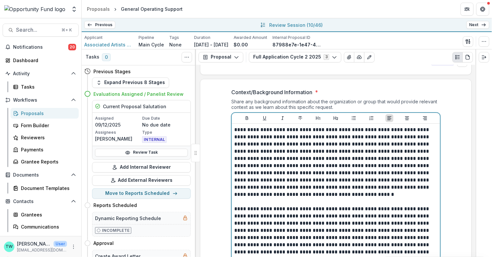
scroll to position [577, 0]
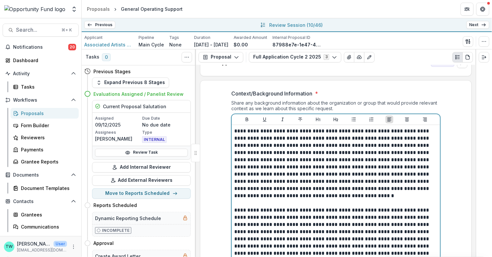
click at [258, 155] on p "**********" at bounding box center [335, 163] width 203 height 72
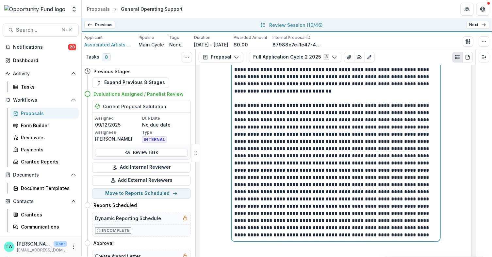
scroll to position [692, 0]
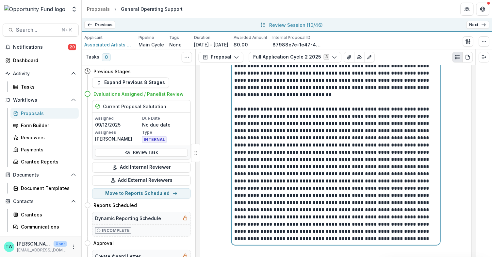
click at [290, 140] on p at bounding box center [335, 173] width 203 height 137
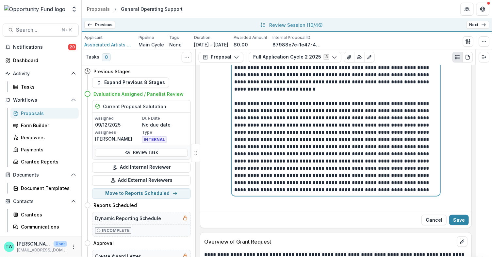
scroll to position [749, 0]
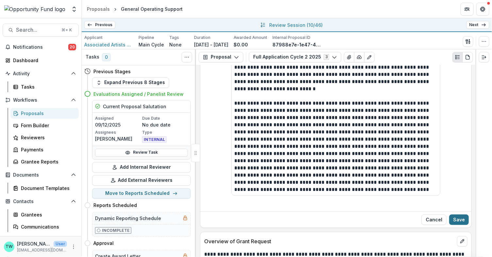
click at [461, 214] on button "Save" at bounding box center [459, 219] width 20 height 10
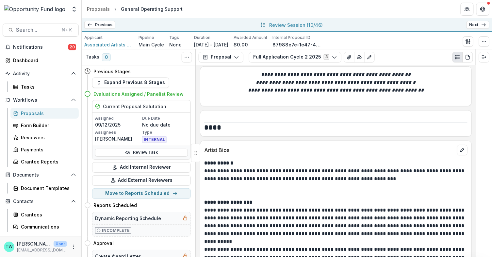
scroll to position [2341, 0]
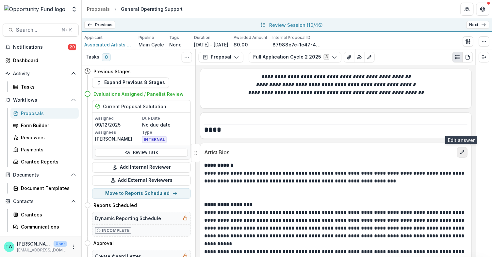
click at [463, 150] on icon "edit" at bounding box center [462, 152] width 5 height 5
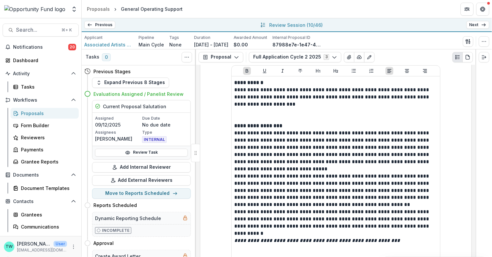
scroll to position [2463, 0]
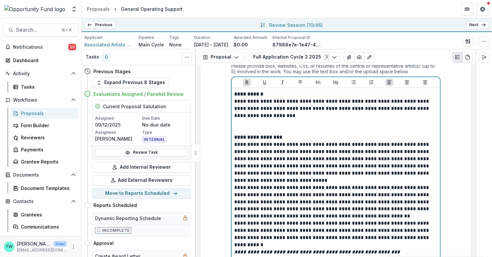
click at [234, 184] on p "**********" at bounding box center [335, 202] width 203 height 36
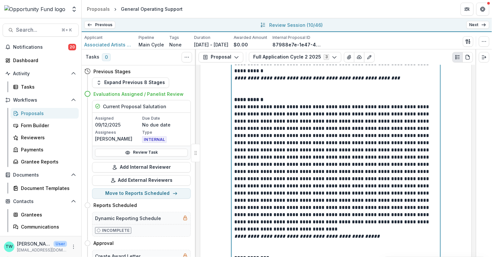
scroll to position [2607, 0]
click at [234, 197] on p "**********" at bounding box center [335, 215] width 203 height 36
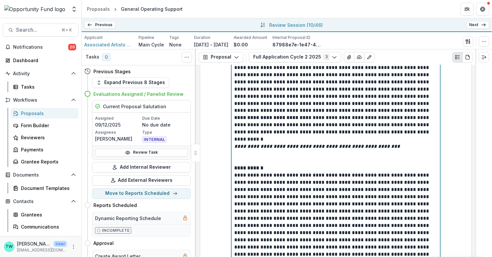
scroll to position [2534, 0]
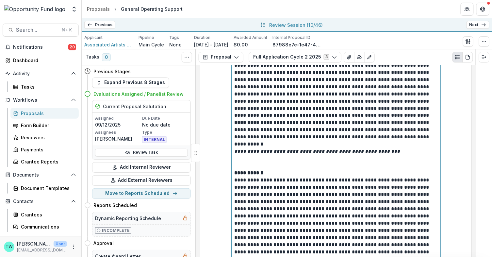
click at [279, 155] on p at bounding box center [335, 162] width 203 height 14
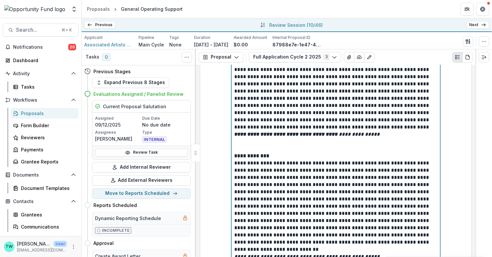
scroll to position [2700, 0]
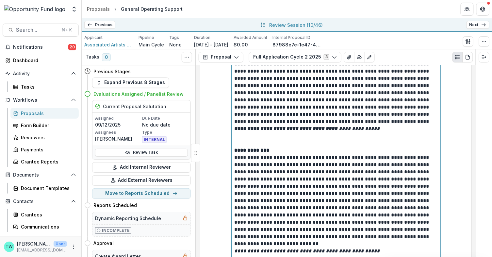
click at [269, 132] on p at bounding box center [335, 139] width 203 height 14
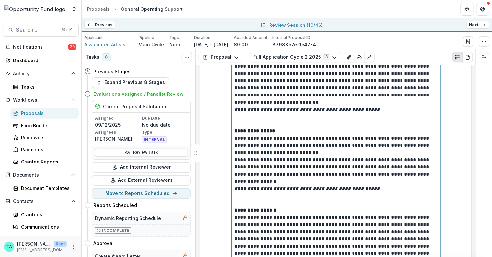
scroll to position [2831, 0]
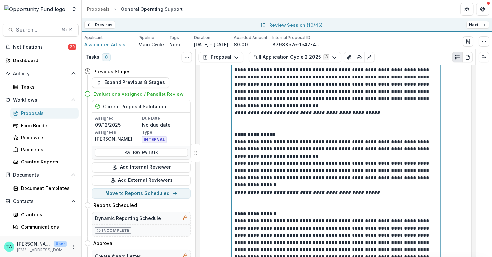
click at [258, 117] on p at bounding box center [335, 124] width 203 height 14
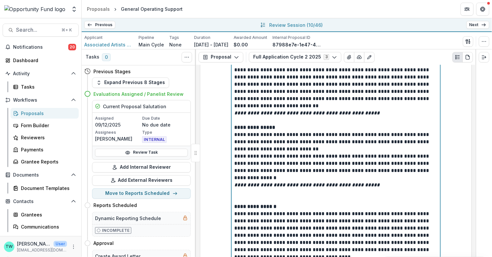
click at [264, 188] on p at bounding box center [335, 195] width 203 height 14
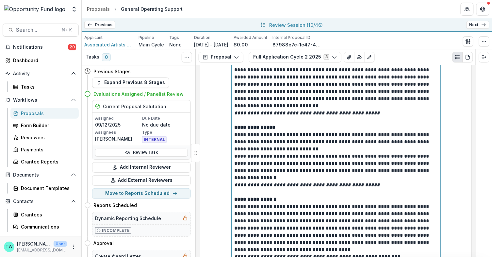
scroll to position [2873, 0]
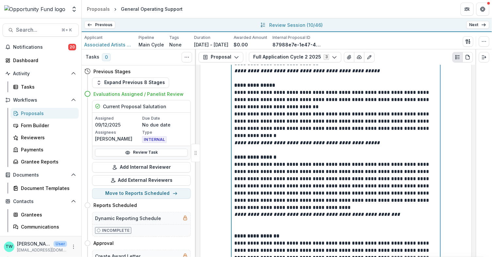
click at [258, 218] on p at bounding box center [335, 225] width 203 height 14
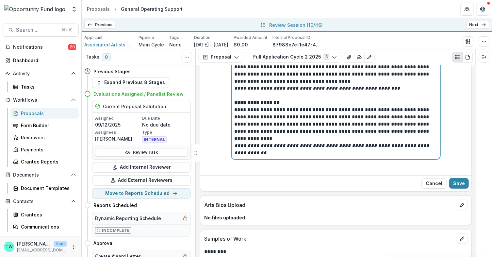
scroll to position [2999, 0]
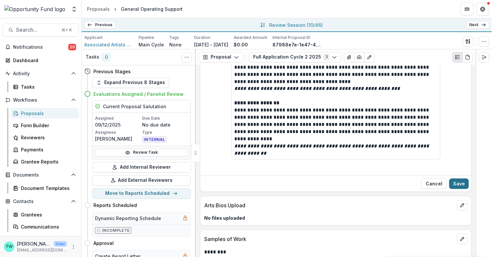
click at [458, 178] on button "Save" at bounding box center [459, 183] width 20 height 10
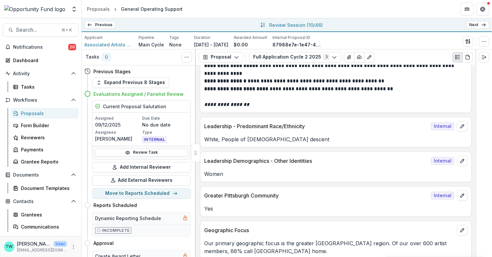
scroll to position [4104, 0]
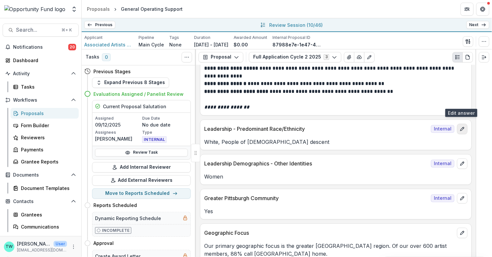
click at [462, 126] on icon "edit" at bounding box center [462, 128] width 5 height 5
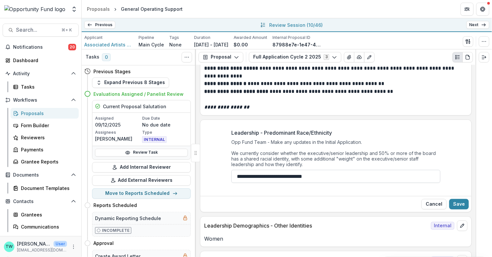
click at [379, 170] on input "**********" at bounding box center [335, 176] width 209 height 13
drag, startPoint x: 327, startPoint y: 147, endPoint x: 230, endPoint y: 130, distance: 98.5
click at [231, 130] on div "**********" at bounding box center [335, 156] width 209 height 54
paste input "*******"
type input "**********"
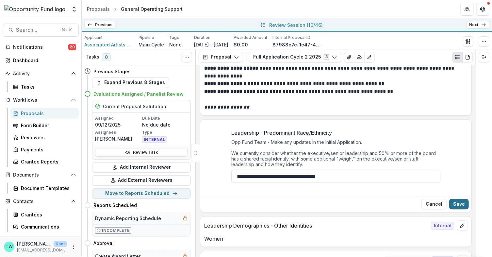
click at [459, 199] on button "Save" at bounding box center [459, 204] width 20 height 10
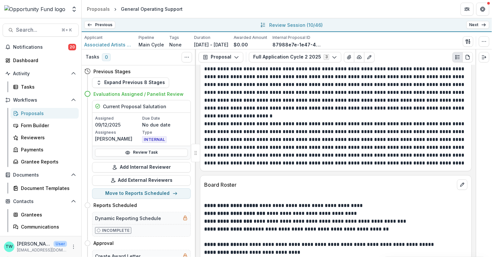
scroll to position [3807, 0]
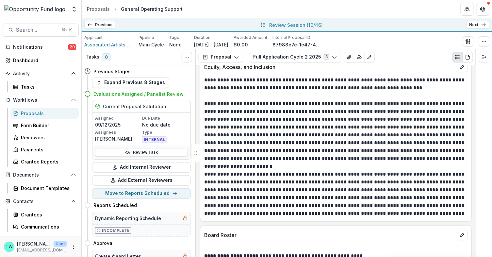
click at [472, 26] on icon at bounding box center [483, 24] width 5 height 5
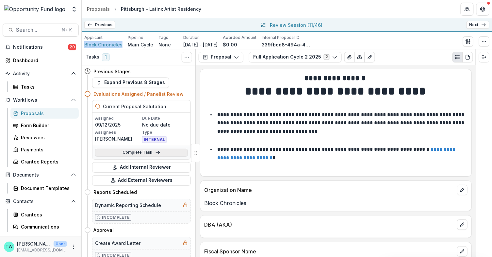
click at [145, 152] on link "Complete Task" at bounding box center [141, 153] width 93 height 8
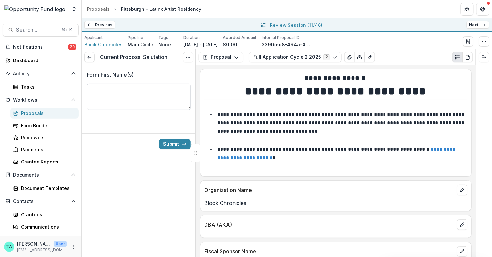
click at [151, 90] on textarea "Form First Name(s)" at bounding box center [139, 97] width 104 height 26
type textarea "**********"
click at [174, 142] on button "Submit" at bounding box center [175, 144] width 32 height 10
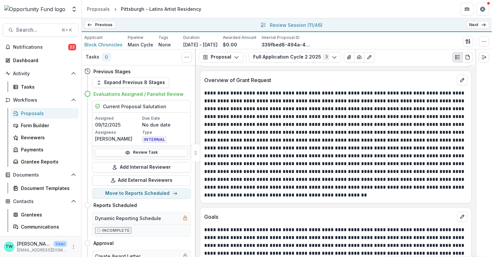
scroll to position [706, 0]
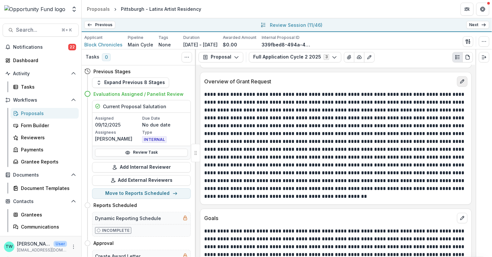
click at [460, 79] on icon "edit" at bounding box center [462, 81] width 5 height 5
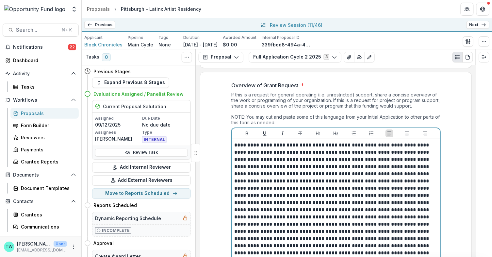
click at [368, 168] on p at bounding box center [335, 202] width 203 height 122
click at [367, 167] on p at bounding box center [335, 202] width 203 height 122
click at [234, 182] on p at bounding box center [335, 202] width 203 height 122
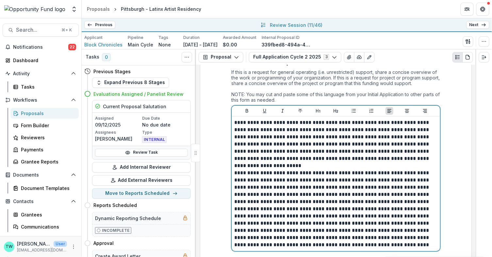
scroll to position [728, 0]
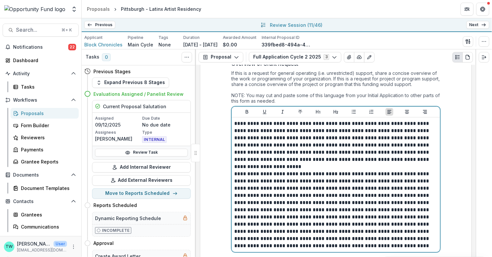
click at [271, 218] on p "**********" at bounding box center [335, 209] width 203 height 79
click at [318, 196] on p "**********" at bounding box center [335, 209] width 203 height 79
click at [351, 210] on p "**********" at bounding box center [335, 209] width 203 height 79
click at [375, 203] on p "**********" at bounding box center [335, 209] width 203 height 79
click at [323, 210] on p "**********" at bounding box center [335, 209] width 203 height 79
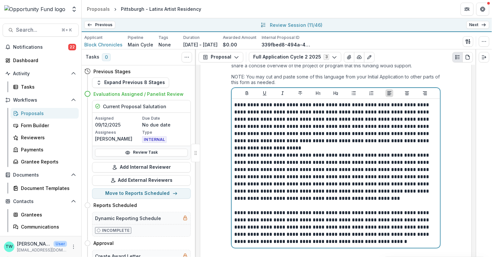
scroll to position [757, 0]
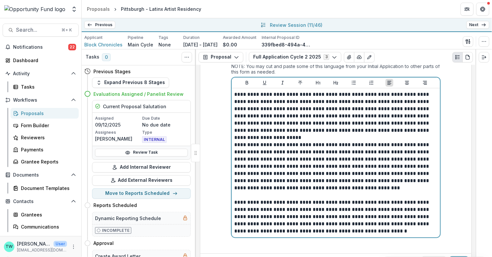
click at [258, 218] on p "**********" at bounding box center [335, 217] width 203 height 36
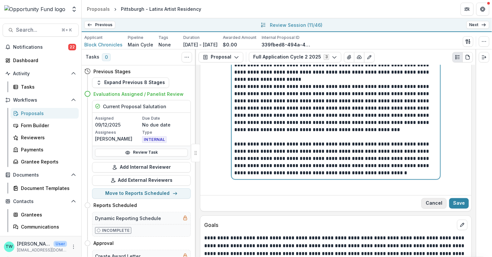
scroll to position [815, 0]
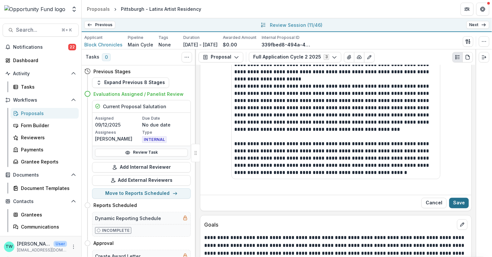
click at [457, 198] on button "Save" at bounding box center [459, 203] width 20 height 10
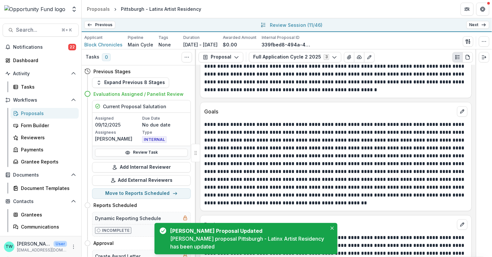
scroll to position [830, 0]
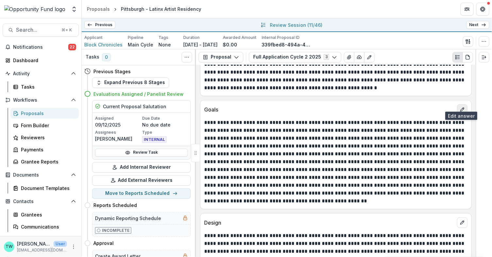
click at [462, 107] on icon "edit" at bounding box center [462, 109] width 5 height 5
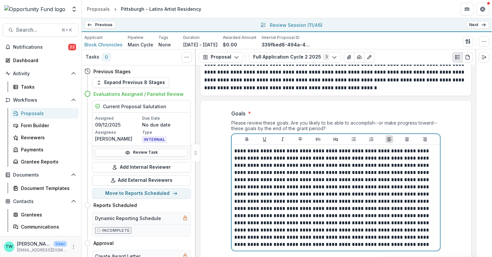
click at [266, 147] on p at bounding box center [335, 197] width 203 height 101
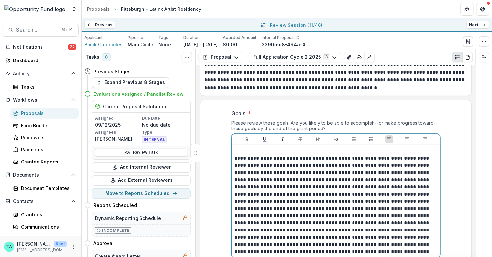
click at [364, 181] on p at bounding box center [335, 204] width 203 height 101
click at [277, 180] on p at bounding box center [335, 204] width 203 height 101
click at [266, 211] on p at bounding box center [335, 204] width 203 height 101
click at [292, 218] on p at bounding box center [335, 204] width 203 height 101
click at [405, 217] on p at bounding box center [335, 204] width 203 height 101
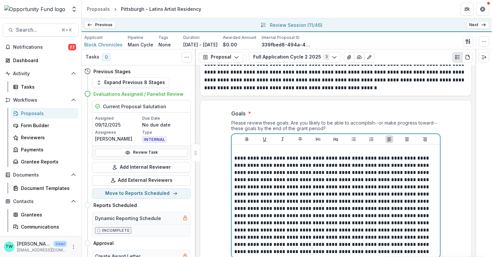
click at [361, 231] on p at bounding box center [335, 204] width 203 height 101
click at [405, 218] on p "**********" at bounding box center [335, 197] width 203 height 86
click at [378, 202] on p "**********" at bounding box center [335, 190] width 203 height 72
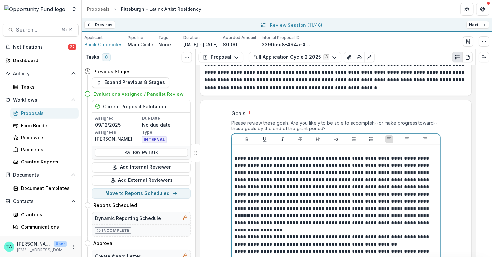
click at [420, 189] on p "**********" at bounding box center [335, 182] width 203 height 57
click at [324, 166] on p "**********" at bounding box center [335, 175] width 203 height 43
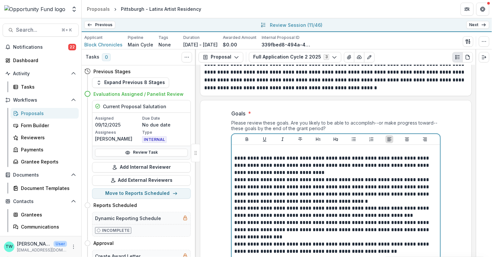
click at [309, 154] on p "**********" at bounding box center [335, 165] width 203 height 22
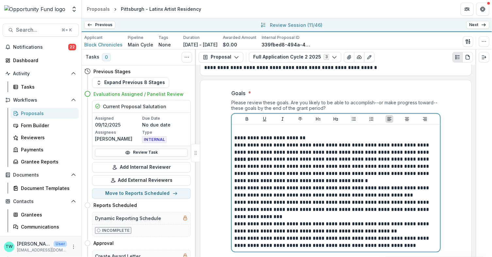
scroll to position [853, 0]
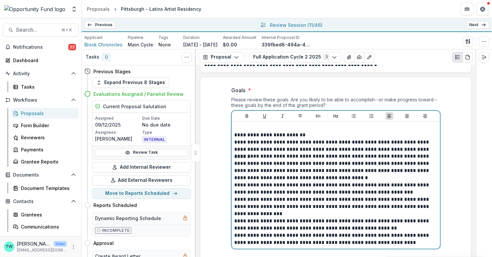
click at [334, 157] on p "**********" at bounding box center [335, 167] width 203 height 29
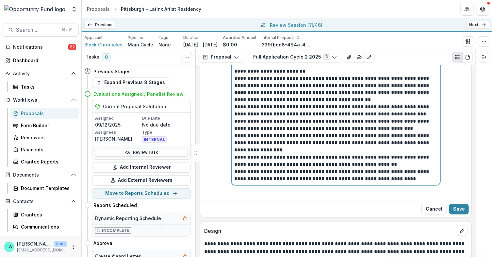
scroll to position [922, 0]
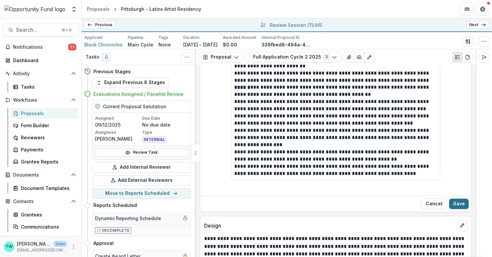
click at [460, 199] on button "Save" at bounding box center [459, 204] width 20 height 10
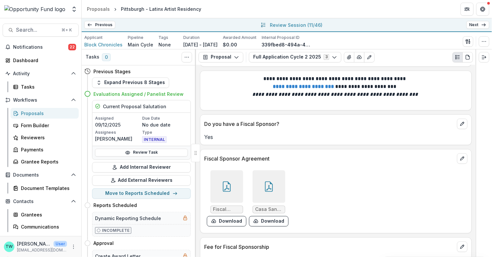
scroll to position [3124, 0]
click at [347, 55] on icon "View Attached Files" at bounding box center [349, 57] width 5 height 5
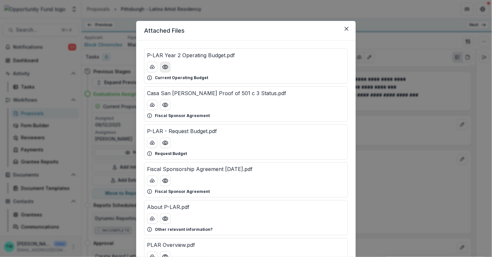
click at [165, 68] on icon "Preview P-LAR Year 2 Operating Budget.pdf" at bounding box center [165, 67] width 7 height 7
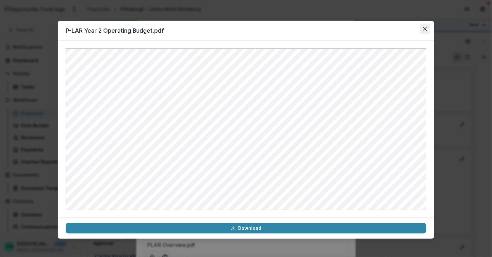
click at [425, 30] on icon "Close" at bounding box center [425, 29] width 4 height 4
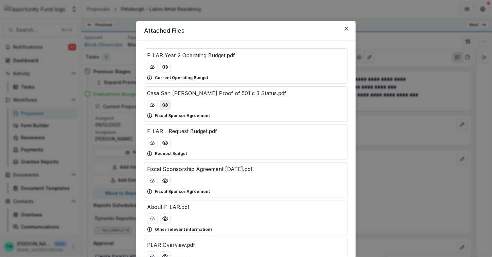
click at [164, 107] on button "Preview Casa San Jose Proof of 501 c 3 Status.pdf" at bounding box center [165, 105] width 10 height 10
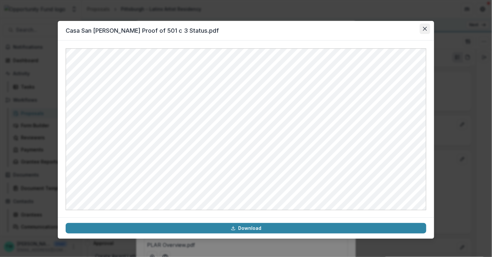
click at [425, 28] on icon "Close" at bounding box center [425, 29] width 4 height 4
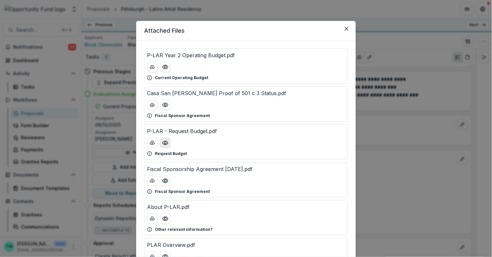
click at [166, 144] on icon "Preview P-LAR - Request Budget.pdf" at bounding box center [165, 142] width 7 height 7
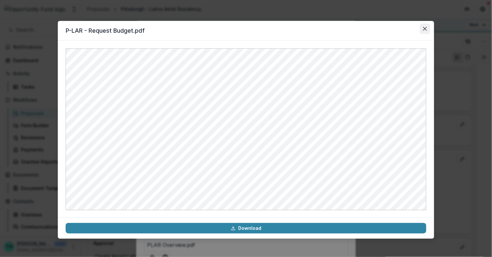
click at [422, 30] on button "Close" at bounding box center [425, 29] width 10 height 10
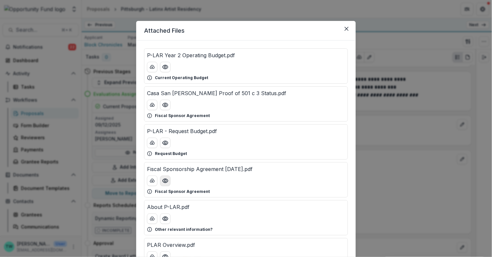
click at [164, 179] on icon "Preview Fiscal Sponsorship Agreement 9.5.25.pdf" at bounding box center [165, 180] width 7 height 7
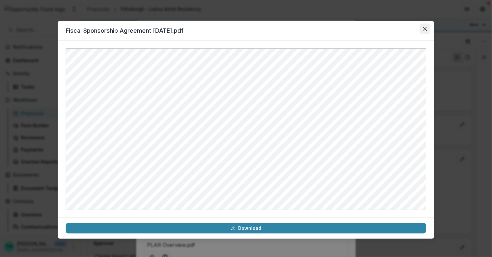
click at [426, 29] on icon "Close" at bounding box center [425, 29] width 4 height 4
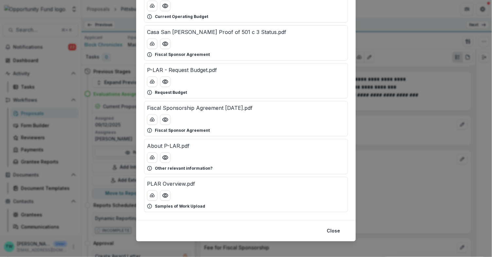
scroll to position [64, 0]
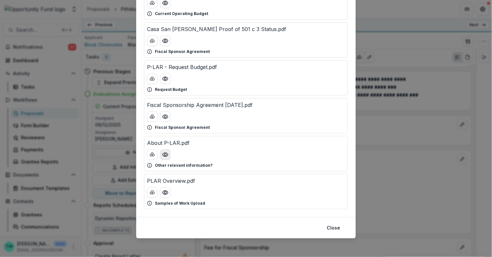
click at [166, 156] on icon "Preview About P-LAR.pdf" at bounding box center [165, 154] width 7 height 7
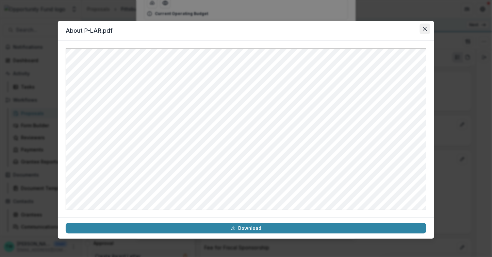
click at [426, 26] on button "Close" at bounding box center [425, 29] width 10 height 10
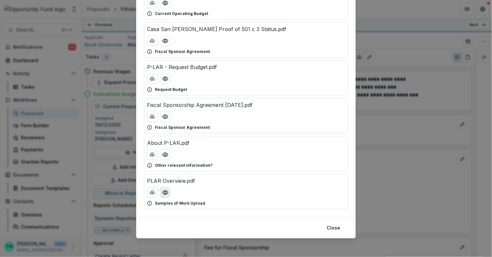
click at [165, 192] on icon "Preview PLAR Overview.pdf" at bounding box center [165, 192] width 7 height 7
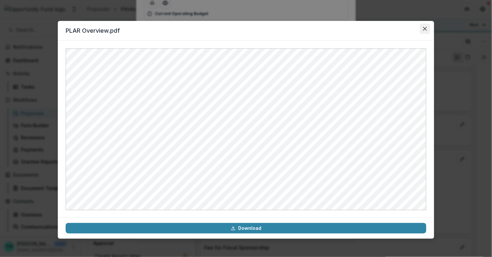
click at [427, 27] on icon "Close" at bounding box center [425, 29] width 4 height 4
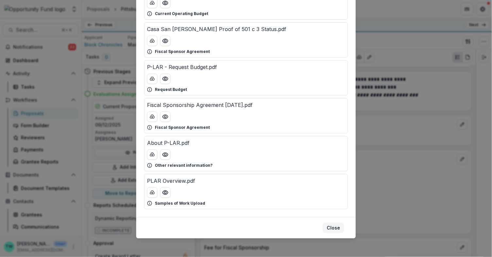
click at [335, 224] on button "Close" at bounding box center [333, 227] width 21 height 10
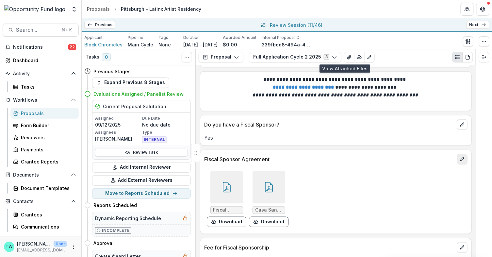
click at [462, 157] on icon "edit" at bounding box center [462, 159] width 4 height 4
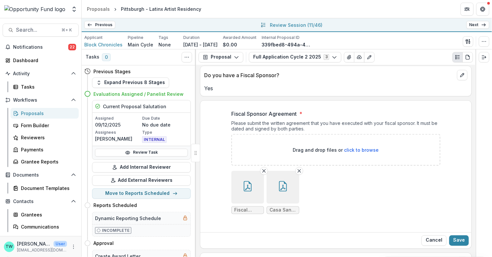
scroll to position [3174, 0]
click at [299, 169] on line "Remove File" at bounding box center [299, 170] width 3 height 3
click at [460, 235] on button "Save" at bounding box center [459, 240] width 20 height 10
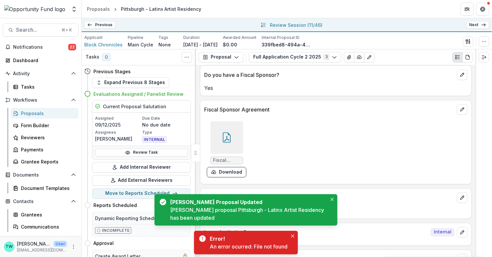
click at [362, 124] on div "Fiscal Sponsorship Agreement 9.5.25.pdf Download" at bounding box center [302, 149] width 196 height 61
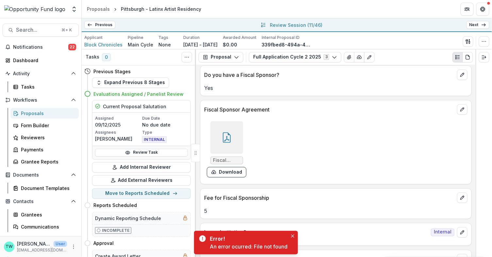
click at [229, 132] on icon at bounding box center [226, 137] width 10 height 10
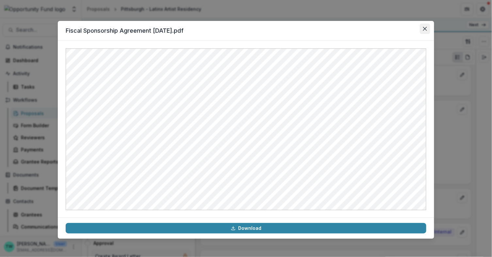
click at [425, 26] on button "Close" at bounding box center [425, 29] width 10 height 10
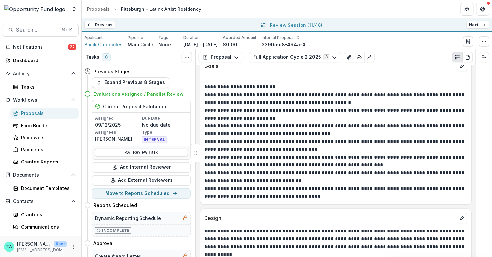
scroll to position [871, 0]
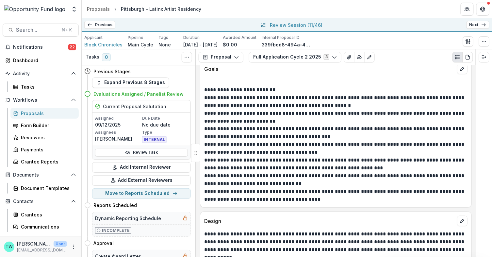
click at [472, 24] on link "Next" at bounding box center [477, 25] width 23 height 8
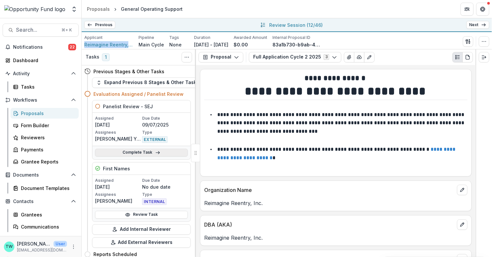
click at [143, 149] on link "Complete Task" at bounding box center [141, 153] width 93 height 8
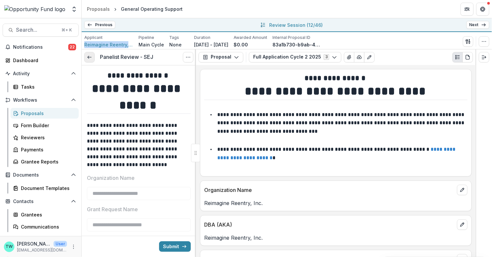
click at [90, 58] on icon at bounding box center [89, 57] width 5 height 5
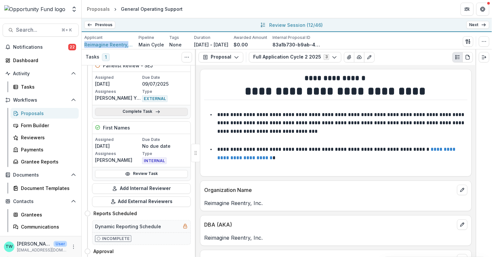
scroll to position [14, 0]
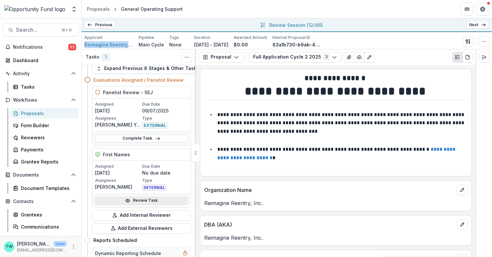
click at [144, 199] on link "Review Task" at bounding box center [141, 201] width 93 height 8
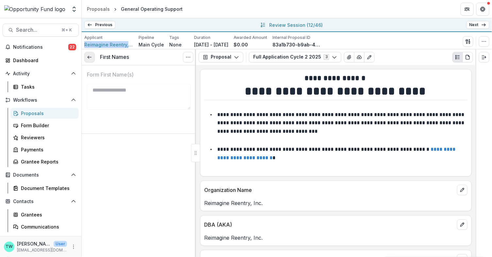
click at [90, 57] on icon at bounding box center [89, 57] width 5 height 5
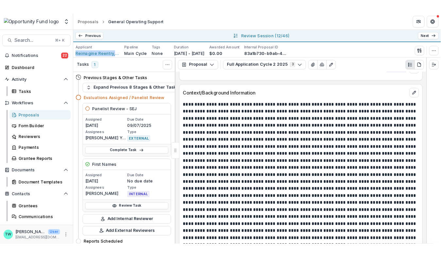
scroll to position [579, 0]
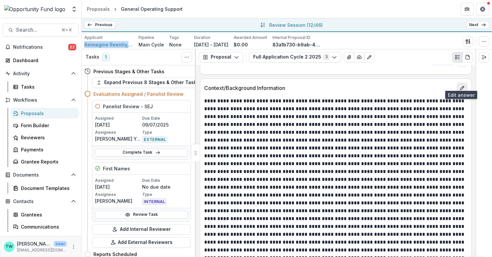
click at [461, 83] on button "edit" at bounding box center [462, 88] width 10 height 10
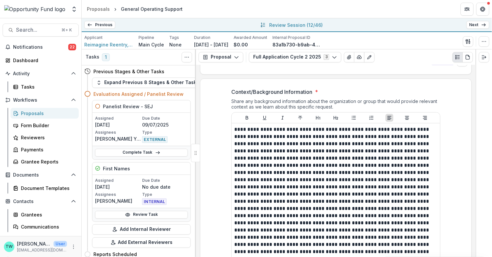
click at [472, 140] on div at bounding box center [484, 152] width 16 height 207
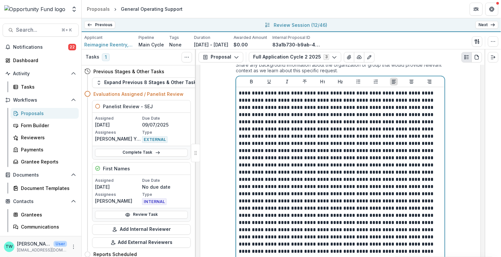
scroll to position [615, 0]
click at [274, 124] on p at bounding box center [340, 229] width 203 height 280
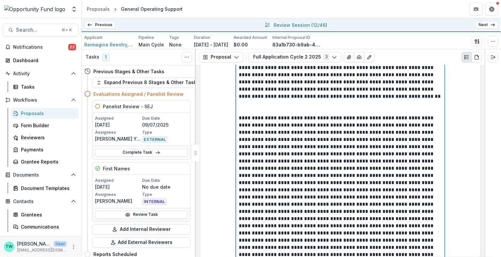
scroll to position [642, 0]
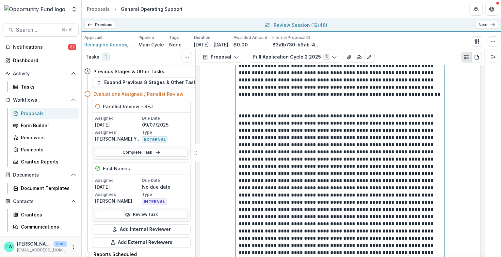
click at [239, 147] on p at bounding box center [340, 234] width 203 height 244
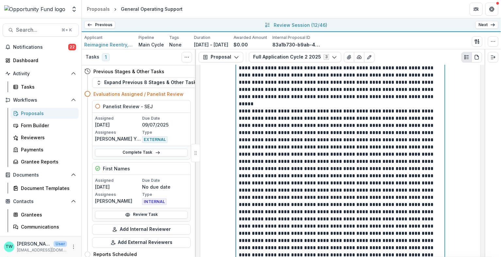
scroll to position [691, 0]
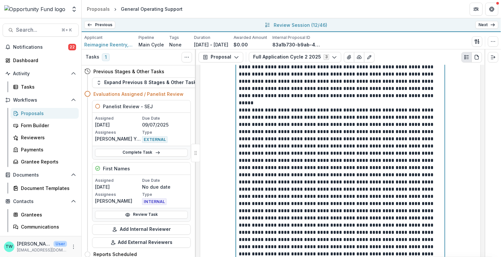
click at [317, 168] on p at bounding box center [340, 210] width 203 height 208
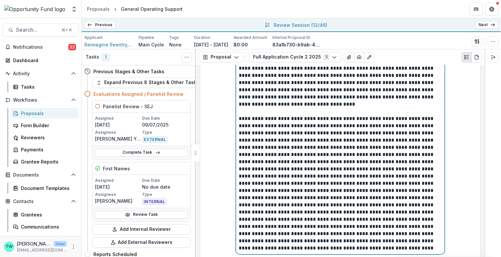
scroll to position [761, 0]
click at [304, 148] on p at bounding box center [340, 184] width 203 height 137
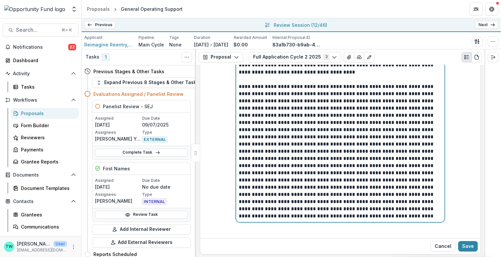
scroll to position [795, 0]
click at [297, 172] on p at bounding box center [340, 150] width 203 height 137
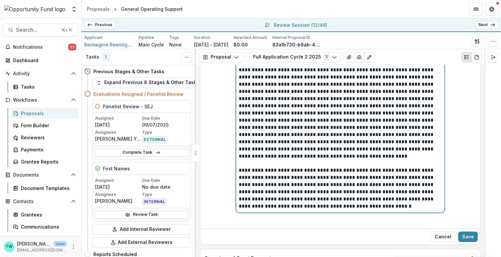
scroll to position [821, 0]
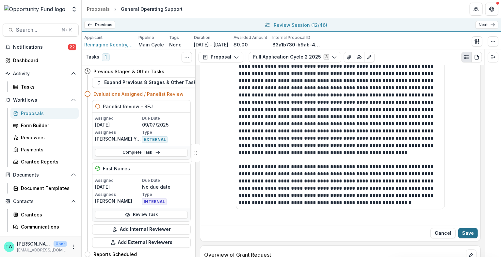
click at [463, 228] on button "Save" at bounding box center [468, 233] width 20 height 10
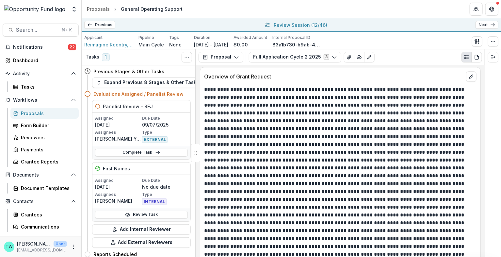
scroll to position [888, 0]
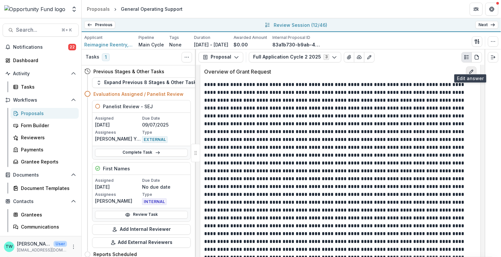
click at [470, 69] on icon "edit" at bounding box center [471, 71] width 5 height 5
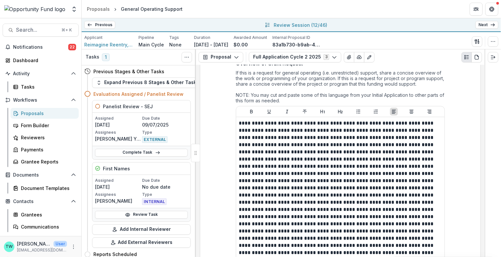
scroll to position [902, 0]
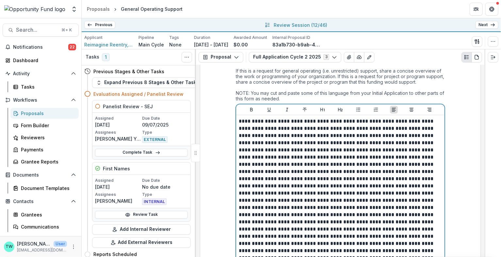
click at [386, 158] on p at bounding box center [340, 251] width 203 height 266
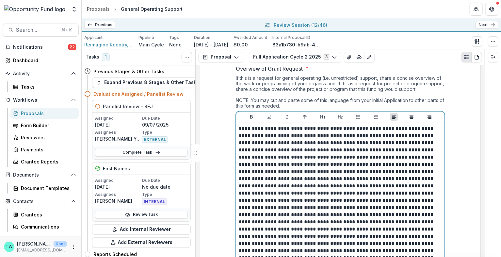
click at [387, 165] on p at bounding box center [340, 258] width 203 height 266
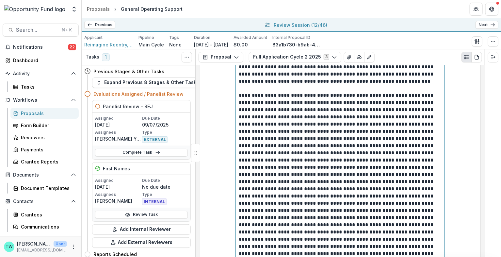
scroll to position [990, 0]
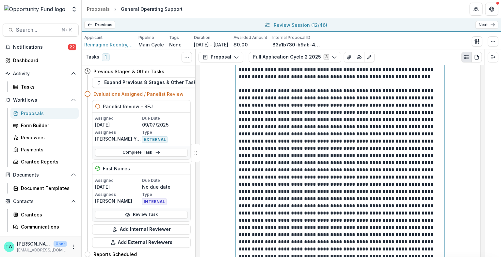
click at [275, 141] on p at bounding box center [340, 195] width 203 height 216
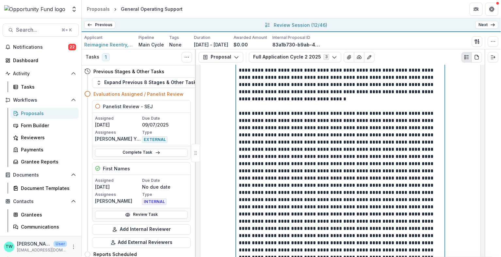
scroll to position [1040, 0]
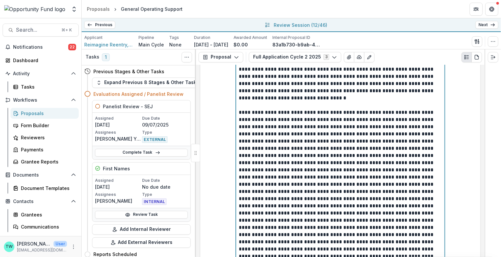
click at [431, 170] on p at bounding box center [340, 188] width 203 height 158
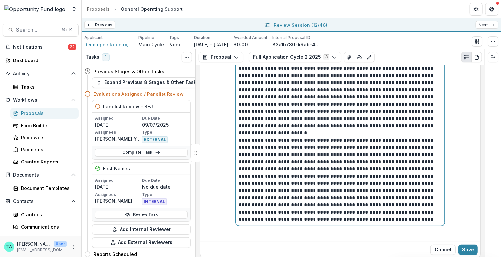
scroll to position [1093, 0]
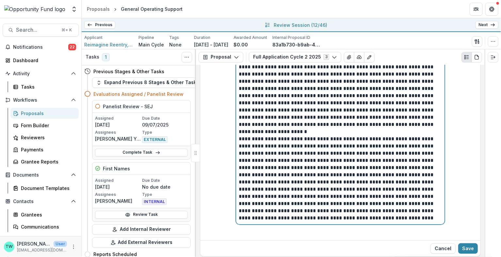
click at [329, 168] on p "**********" at bounding box center [340, 178] width 203 height 86
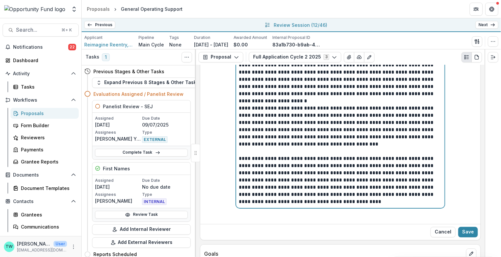
scroll to position [1123, 0]
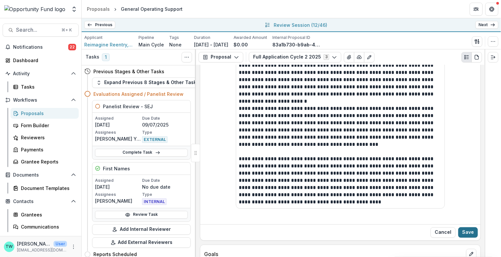
click at [468, 227] on button "Save" at bounding box center [468, 232] width 20 height 10
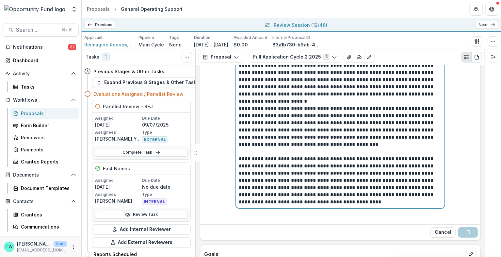
click at [365, 177] on p "**********" at bounding box center [340, 180] width 203 height 50
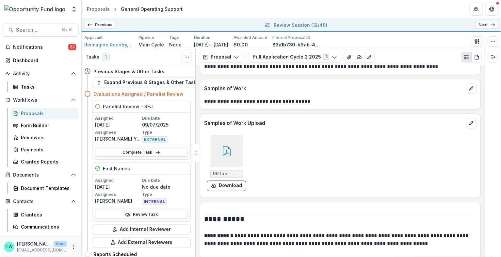
scroll to position [3999, 0]
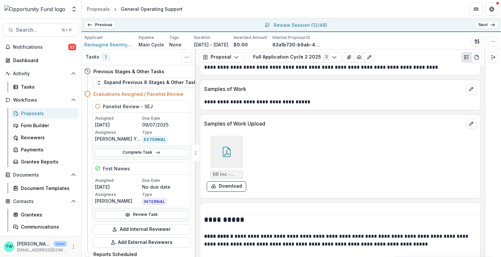
click at [221, 147] on icon at bounding box center [226, 152] width 10 height 10
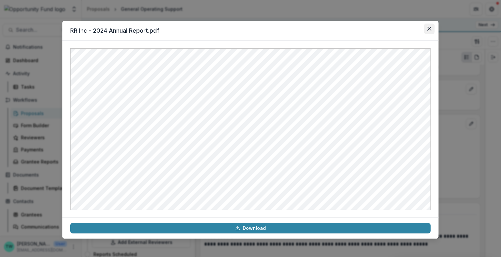
click at [430, 29] on icon "Close" at bounding box center [430, 29] width 4 height 4
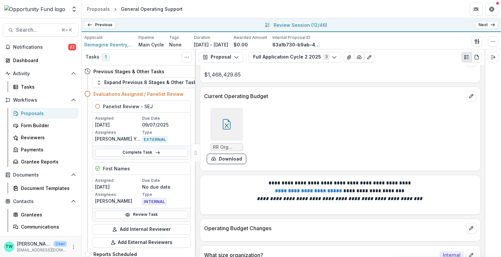
scroll to position [4455, 0]
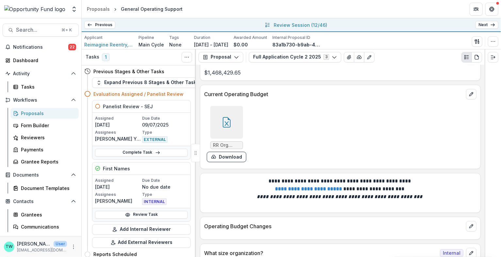
click at [223, 117] on icon at bounding box center [227, 122] width 8 height 10
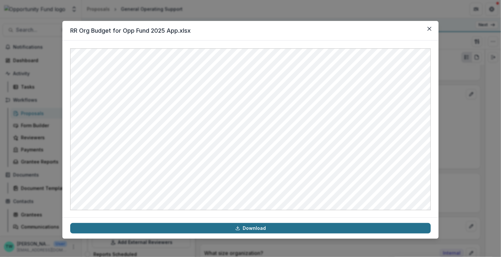
click at [257, 231] on link "Download" at bounding box center [250, 228] width 361 height 10
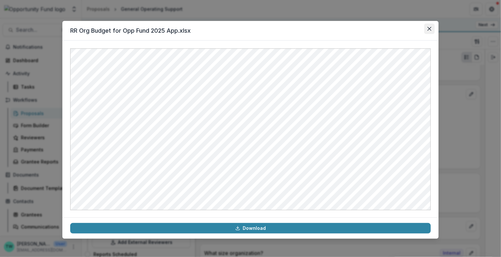
click at [428, 26] on button "Close" at bounding box center [429, 29] width 10 height 10
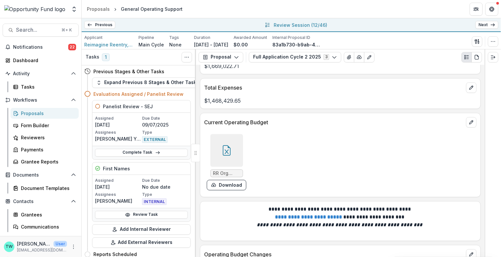
scroll to position [4427, 0]
click at [469, 120] on icon "edit" at bounding box center [471, 122] width 5 height 5
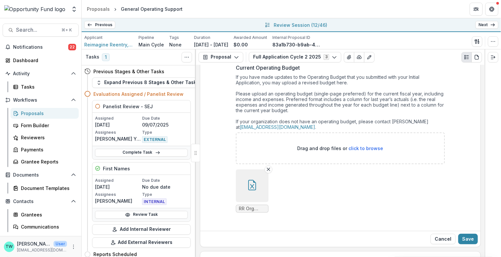
scroll to position [4489, 0]
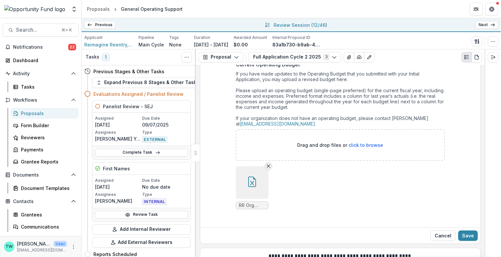
click at [267, 163] on icon "Remove File" at bounding box center [268, 165] width 5 height 5
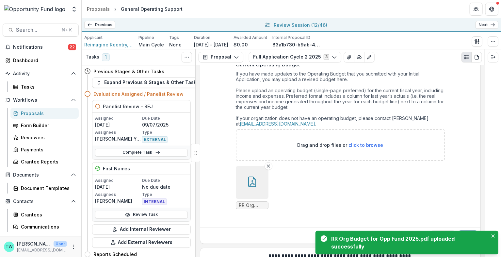
click at [468, 230] on button "Save" at bounding box center [468, 235] width 20 height 10
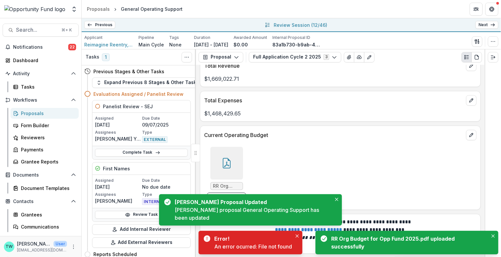
scroll to position [4405, 0]
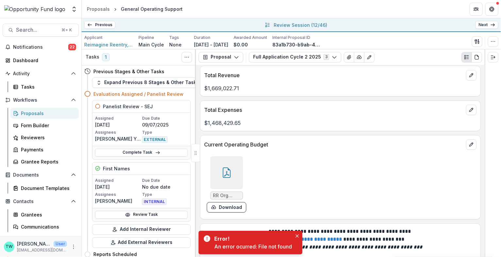
click at [223, 167] on icon at bounding box center [227, 172] width 8 height 10
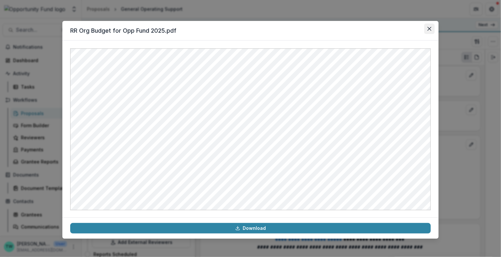
click at [428, 27] on icon "Close" at bounding box center [430, 29] width 4 height 4
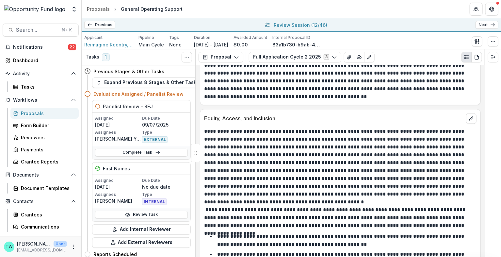
scroll to position [5123, 0]
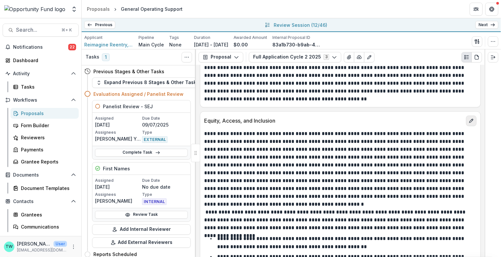
click at [469, 119] on icon "edit" at bounding box center [471, 121] width 4 height 4
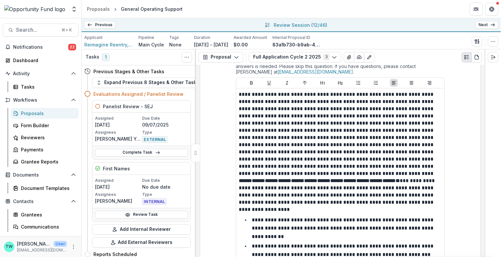
scroll to position [5226, 0]
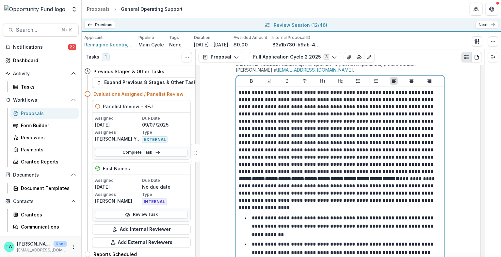
click at [240, 145] on div "**********" at bounding box center [340, 230] width 203 height 283
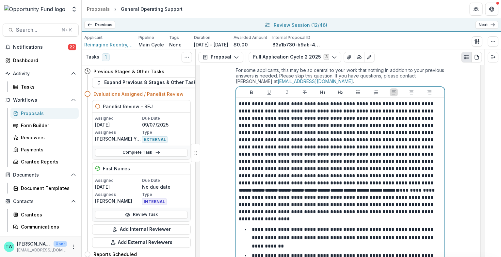
scroll to position [5214, 0]
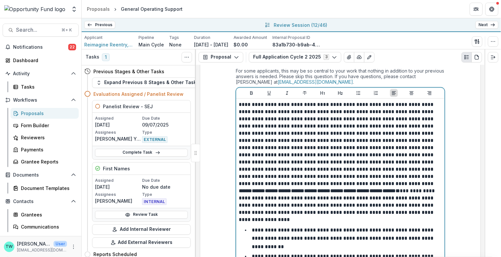
click at [240, 187] on p "**********" at bounding box center [340, 205] width 203 height 36
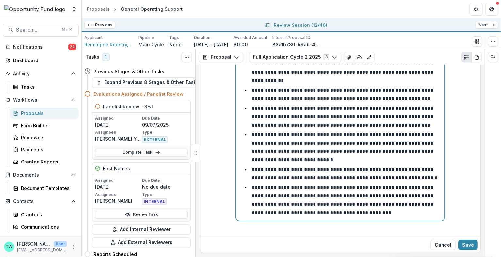
scroll to position [5369, 0]
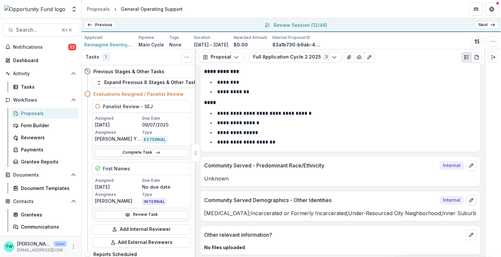
scroll to position [6359, 0]
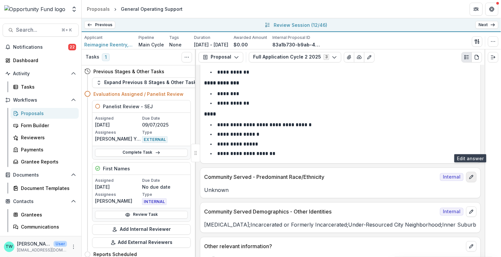
click at [469, 175] on icon "edit" at bounding box center [471, 177] width 4 height 4
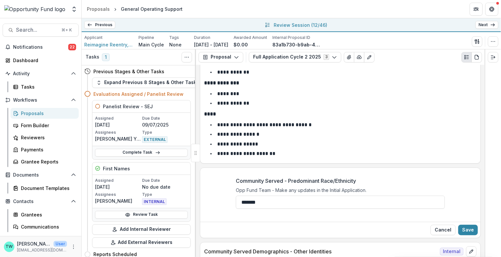
drag, startPoint x: 276, startPoint y: 171, endPoint x: 222, endPoint y: 168, distance: 54.0
click at [222, 171] on div "Community Served - Predominant Race/Ethnicity Opp Fund Team - Make any updates …" at bounding box center [340, 194] width 280 height 47
paste input "**********"
type input "**********"
click at [469, 224] on button "Save" at bounding box center [468, 229] width 20 height 10
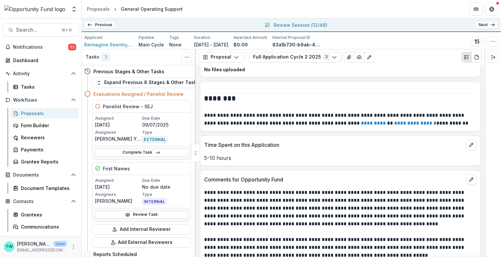
scroll to position [6588, 0]
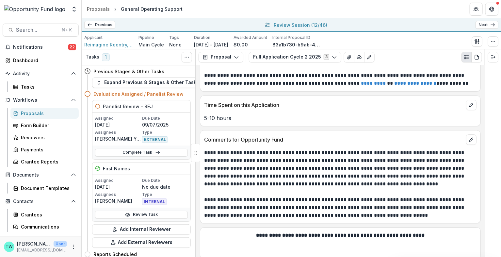
click at [472, 26] on link "Next" at bounding box center [487, 25] width 23 height 8
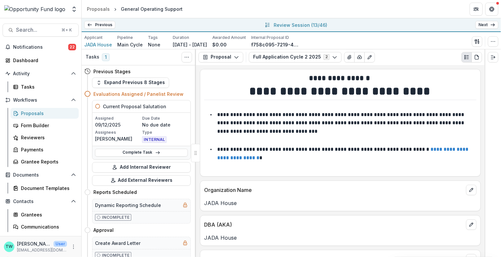
click at [100, 24] on link "Previous" at bounding box center [99, 25] width 31 height 8
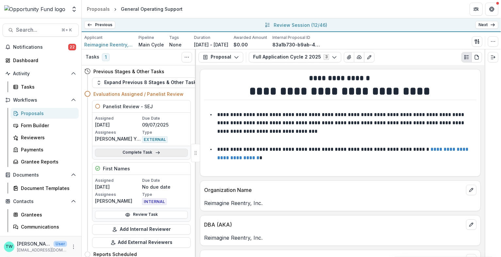
click at [160, 151] on link "Complete Task" at bounding box center [141, 153] width 93 height 8
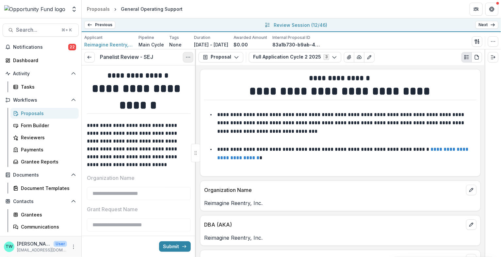
click at [187, 56] on icon "Options" at bounding box center [188, 57] width 5 height 5
click at [152, 87] on button "Cancel Task" at bounding box center [157, 85] width 70 height 11
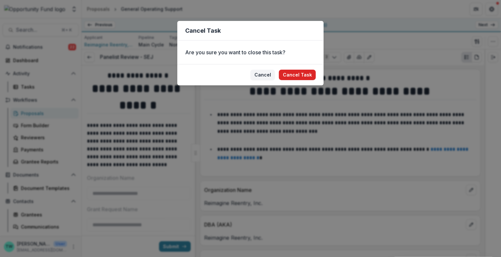
click at [305, 75] on button "Cancel Task" at bounding box center [297, 75] width 37 height 10
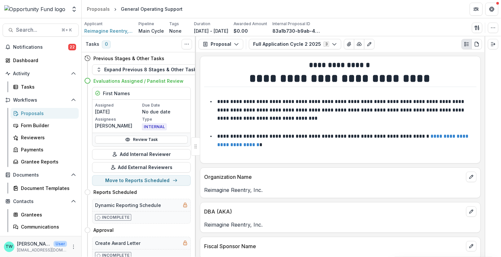
click at [41, 114] on div "Proposals" at bounding box center [47, 113] width 53 height 7
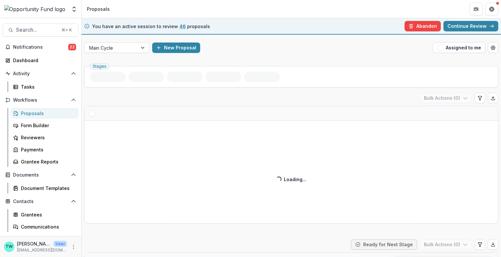
click at [469, 26] on link "Continue Review" at bounding box center [471, 26] width 55 height 10
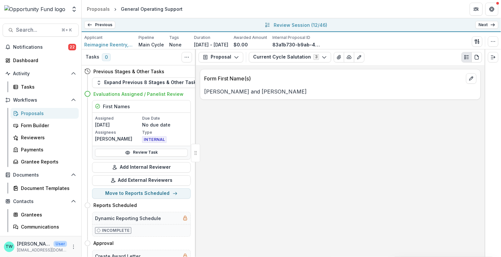
click at [472, 25] on link "Next" at bounding box center [487, 25] width 23 height 8
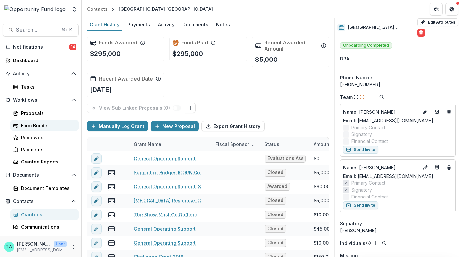
click at [25, 127] on div "Form Builder" at bounding box center [47, 125] width 53 height 7
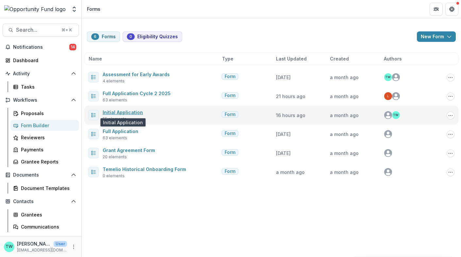
click at [122, 113] on link "Initial Application" at bounding box center [123, 112] width 40 height 6
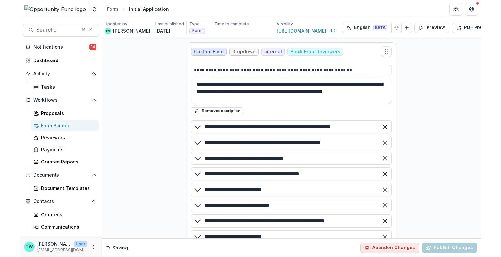
scroll to position [10363, 0]
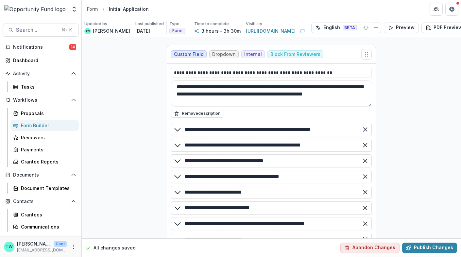
drag, startPoint x: 329, startPoint y: 200, endPoint x: 183, endPoint y: 200, distance: 146.3
click at [183, 248] on div "**********" at bounding box center [271, 254] width 201 height 13
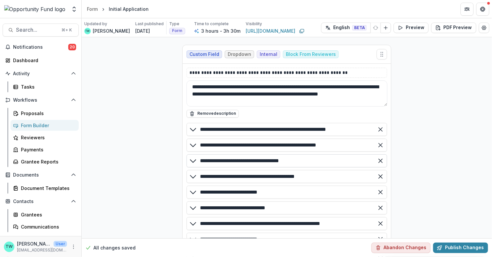
drag, startPoint x: 309, startPoint y: 106, endPoint x: 199, endPoint y: 105, distance: 110.1
click at [199, 154] on input "**********" at bounding box center [287, 160] width 201 height 13
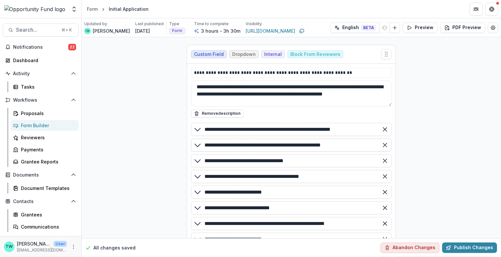
drag, startPoint x: 353, startPoint y: 89, endPoint x: 203, endPoint y: 87, distance: 149.9
click at [203, 138] on input "**********" at bounding box center [291, 144] width 201 height 13
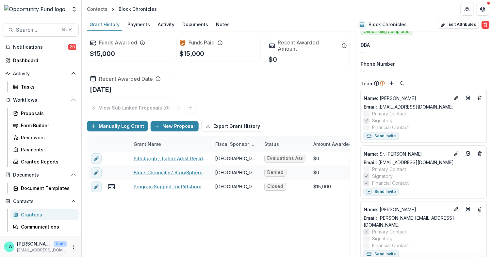
scroll to position [8, 0]
